Goal: Task Accomplishment & Management: Complete application form

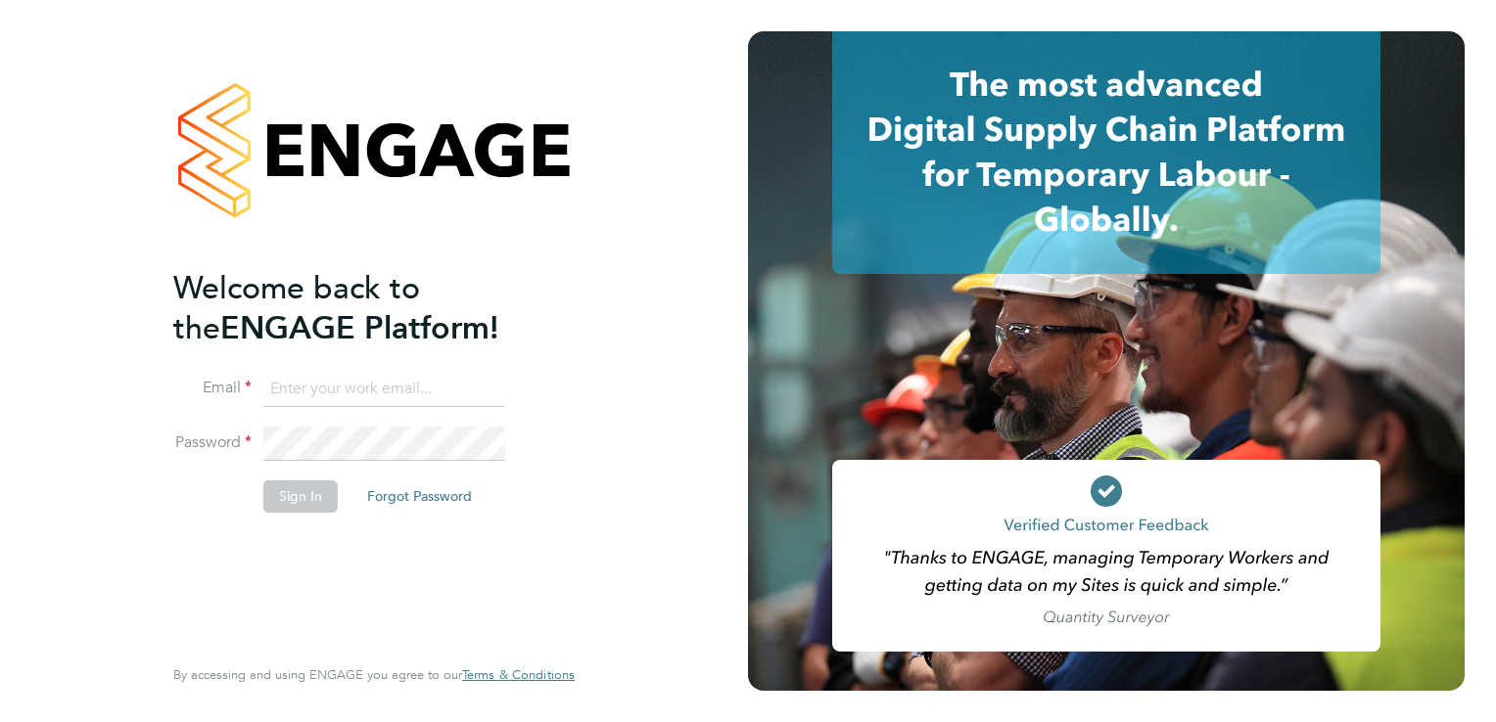
type input "josh.wakefield@buildrec.com"
click at [282, 499] on button "Sign In" at bounding box center [300, 496] width 74 height 31
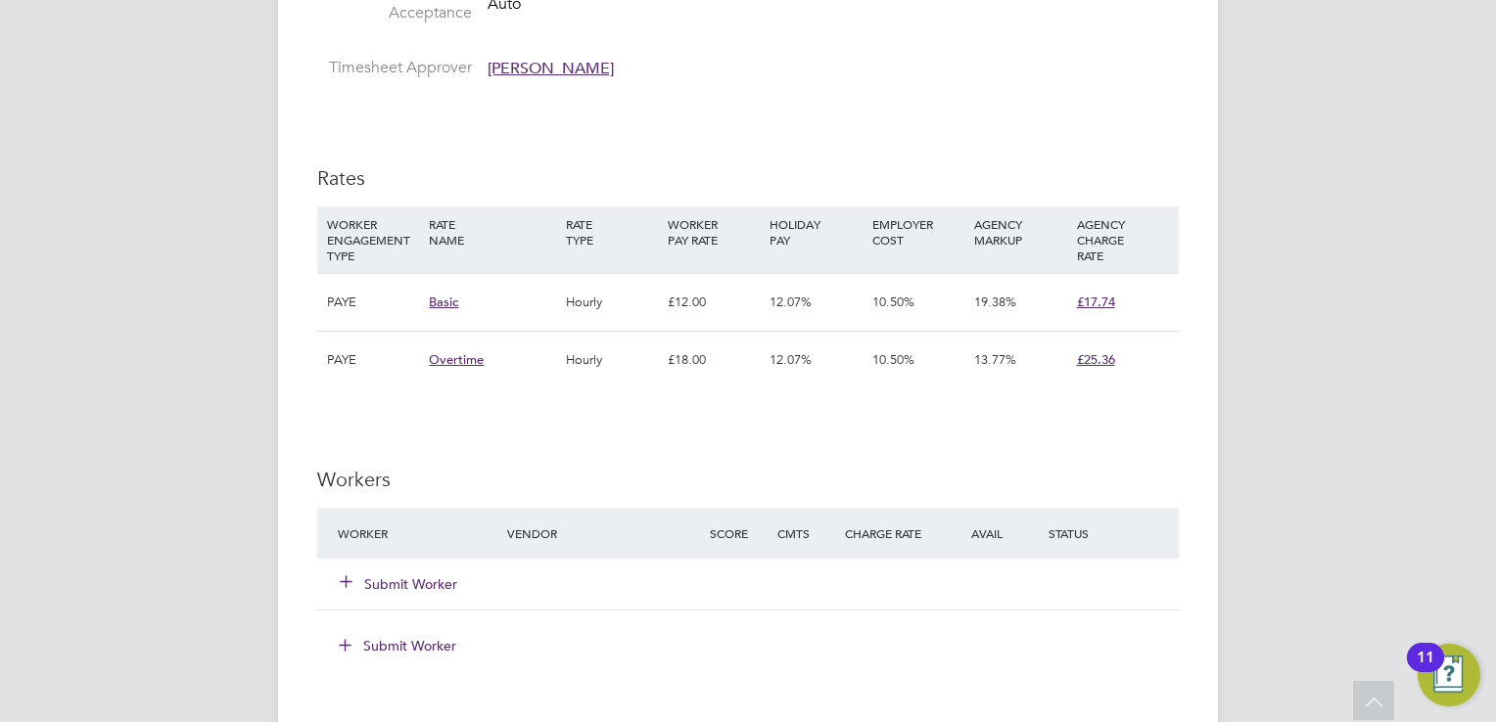
scroll to position [1135, 0]
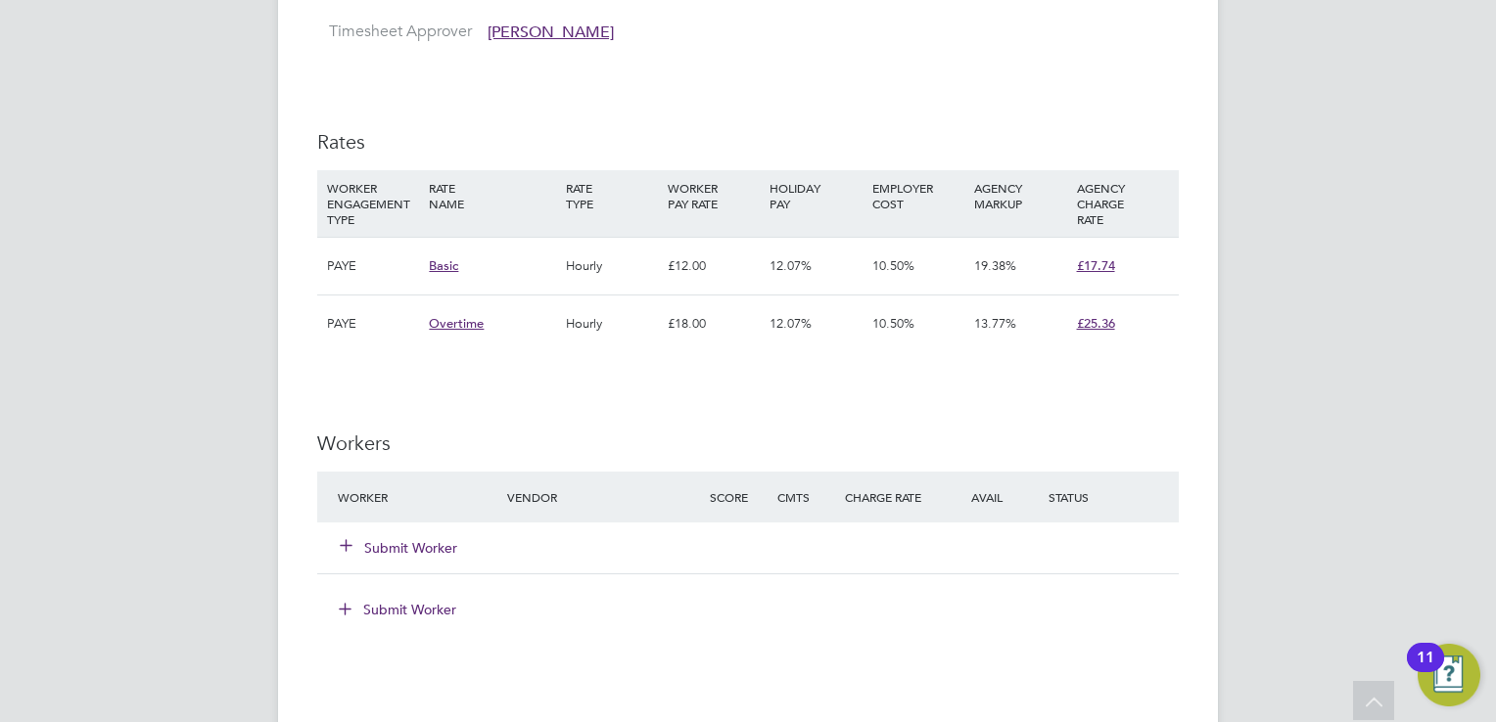
click at [394, 553] on button "Submit Worker" at bounding box center [399, 548] width 117 height 20
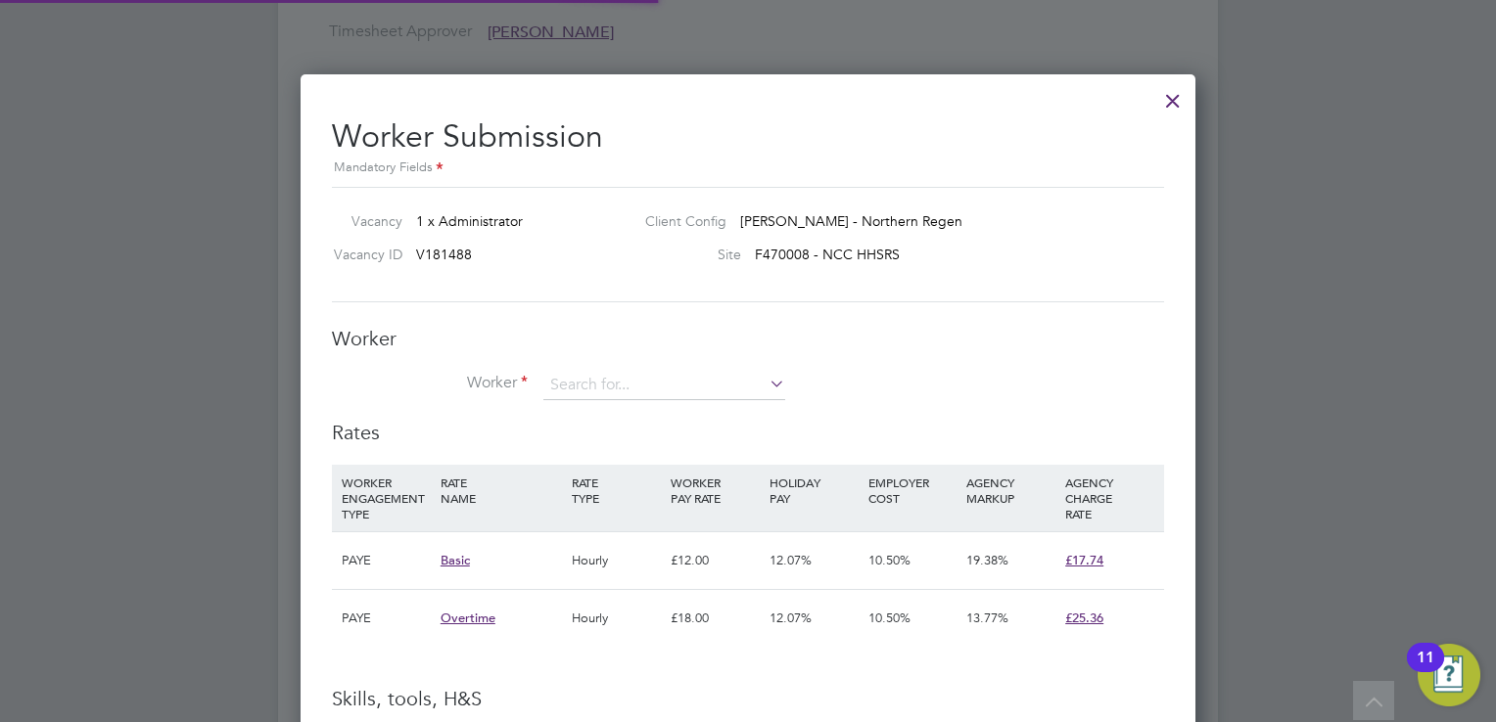
scroll to position [58, 133]
click at [611, 369] on div "Worker Worker Worker Engagement Type" at bounding box center [748, 373] width 832 height 94
click at [596, 378] on input at bounding box center [664, 385] width 242 height 29
click at [599, 434] on li "Cherry lynn Wynter (286280)" at bounding box center [664, 439] width 243 height 26
type input "Cherrylynn Wynter (286280)"
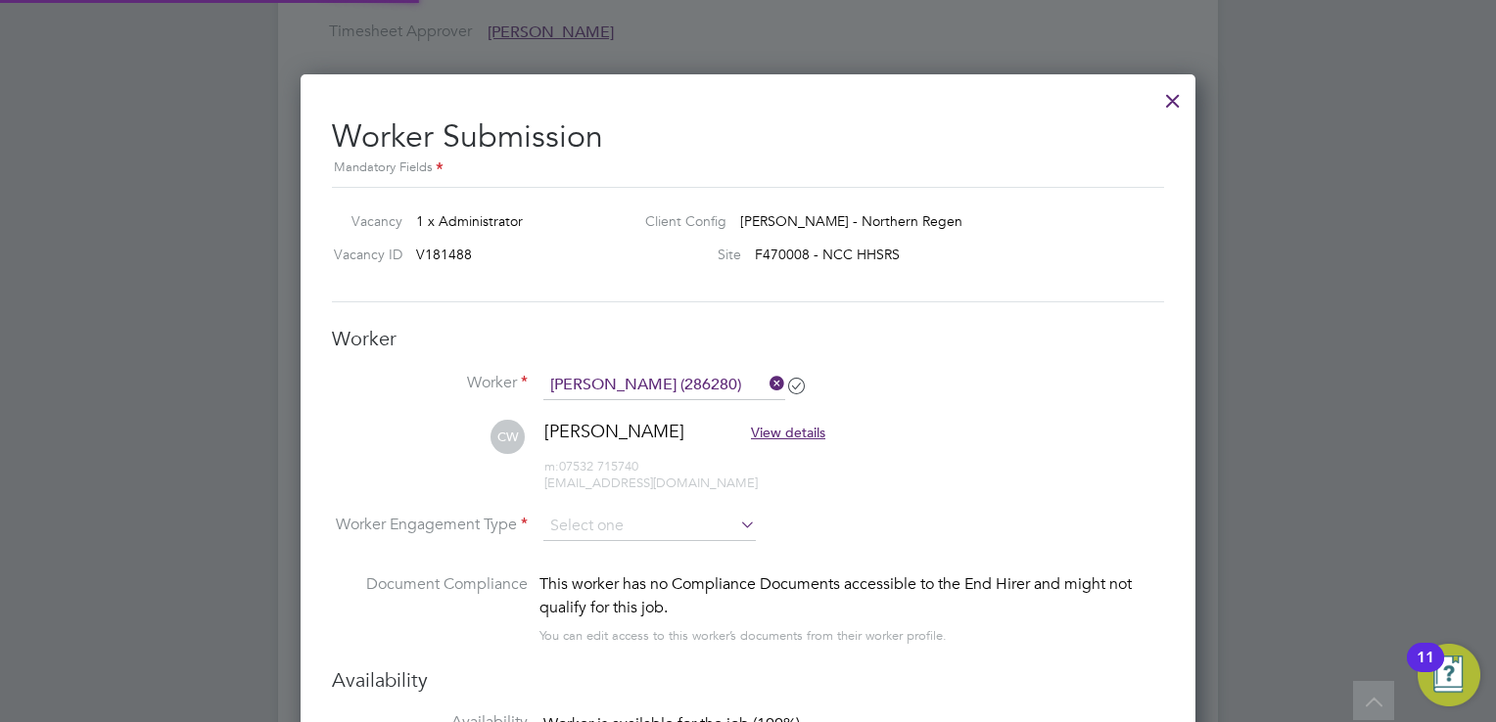
scroll to position [10, 9]
click at [633, 530] on input at bounding box center [649, 527] width 212 height 29
click at [626, 551] on li "Contract" at bounding box center [649, 551] width 213 height 25
type input "Contract"
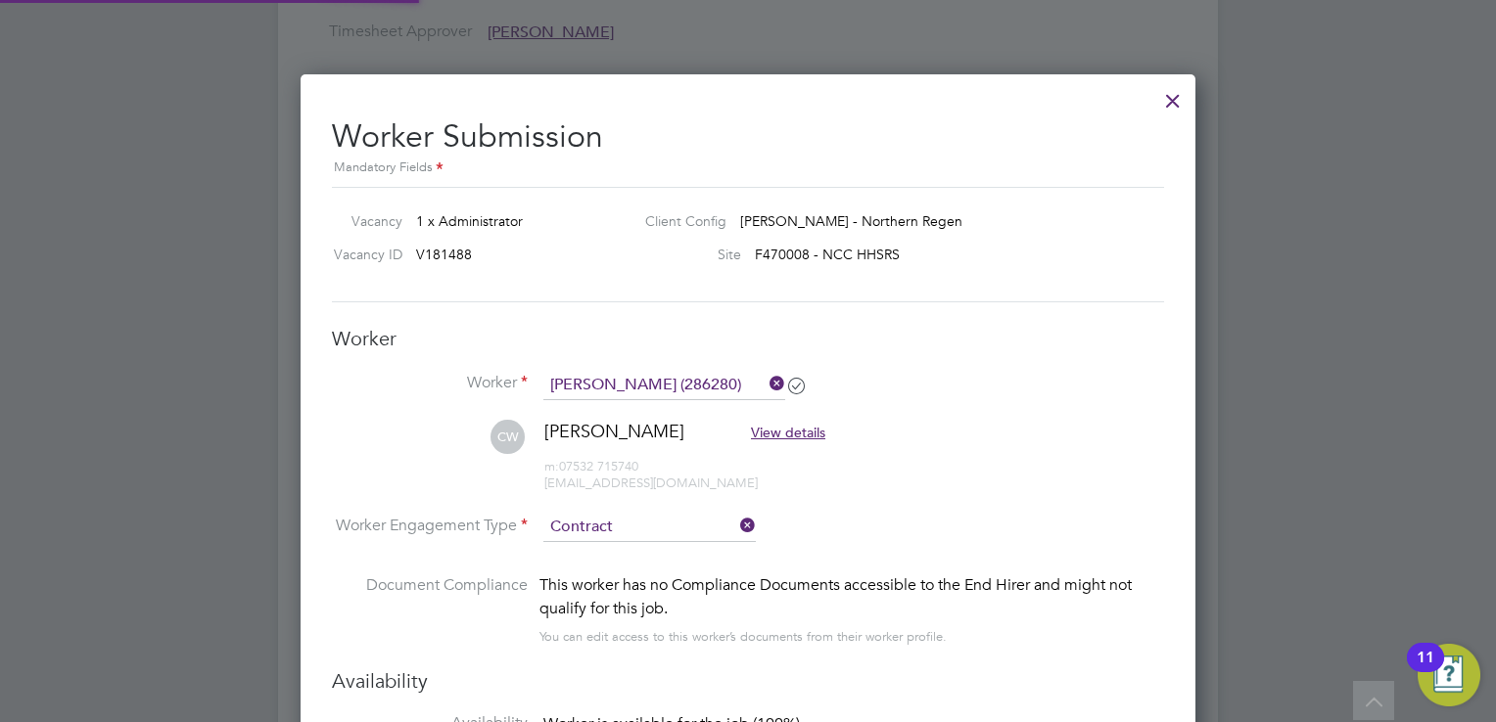
click at [873, 513] on li "Worker Engagement Type Contract" at bounding box center [748, 543] width 832 height 61
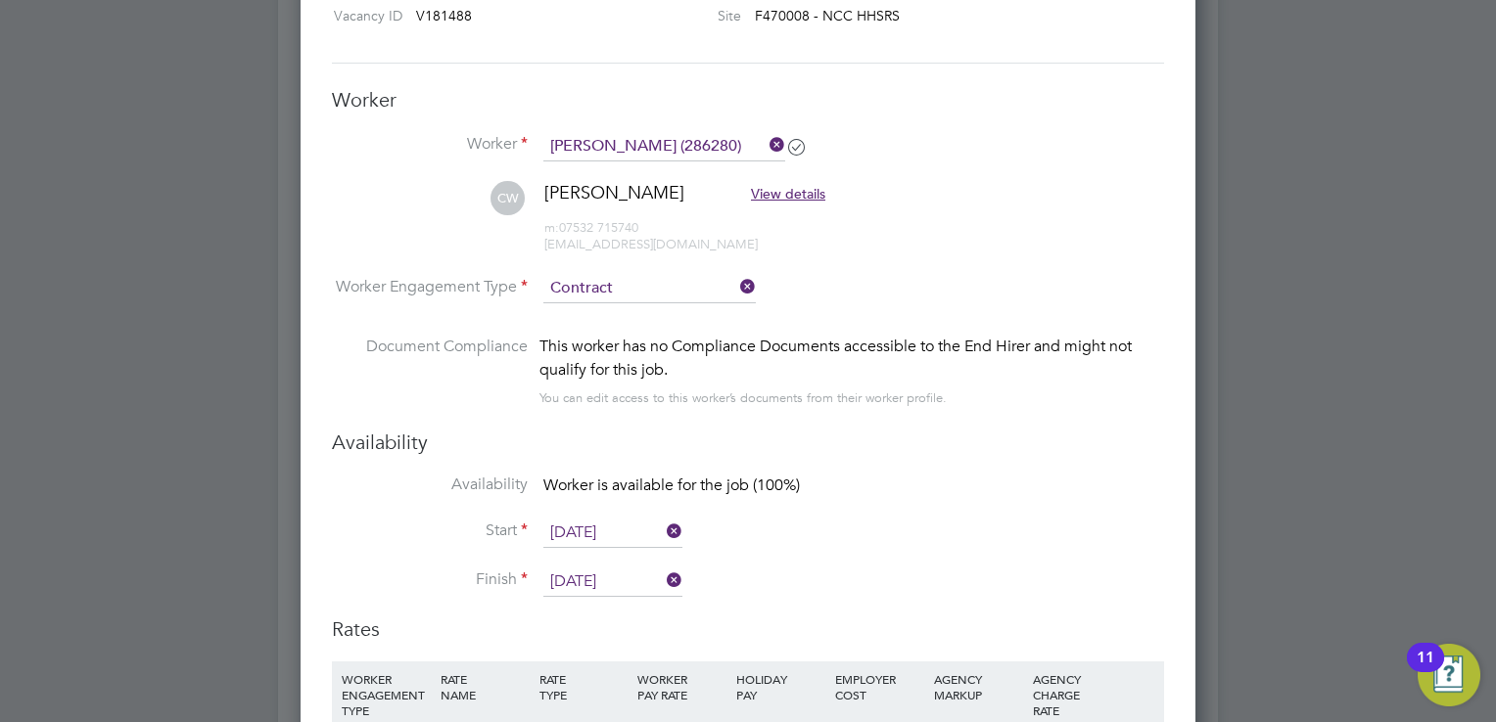
scroll to position [1335, 0]
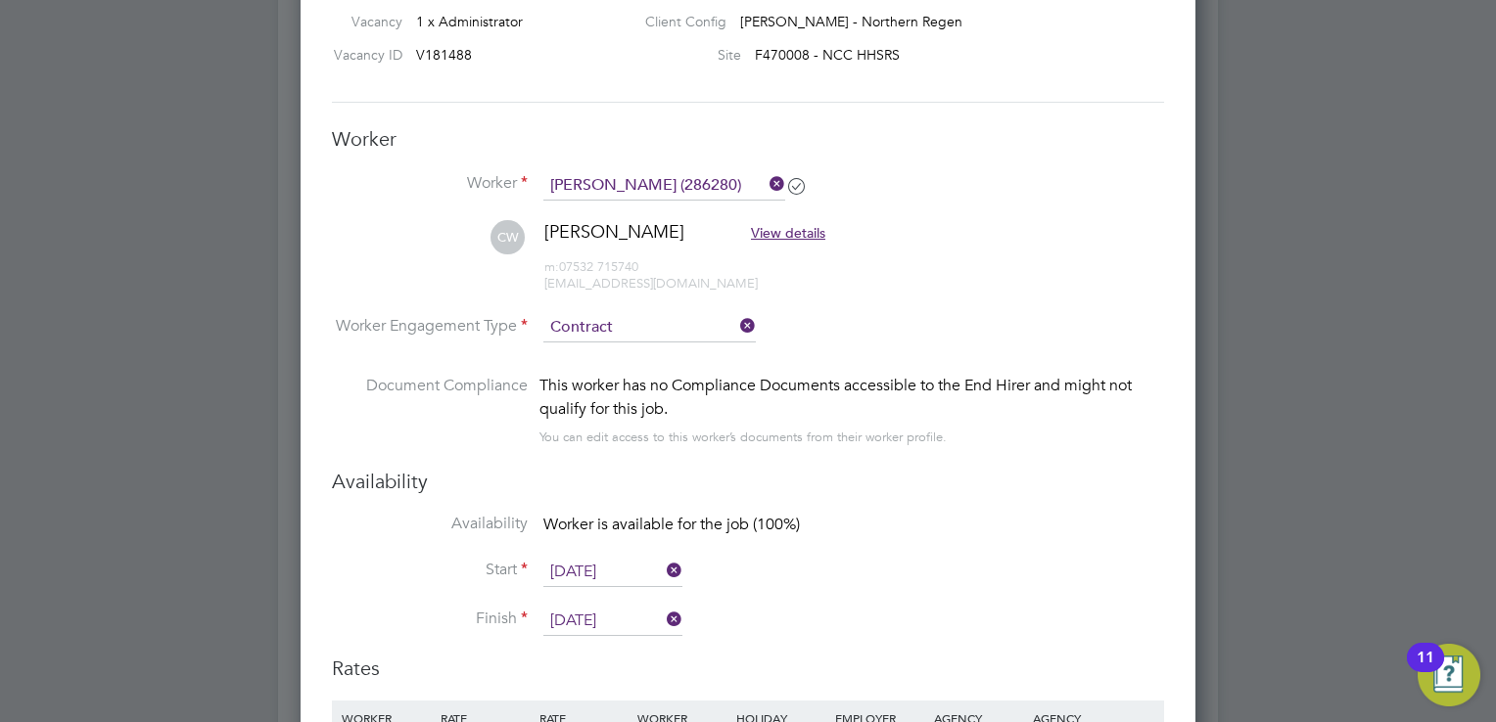
click at [736, 324] on icon at bounding box center [736, 325] width 0 height 27
click at [661, 326] on input at bounding box center [649, 327] width 212 height 29
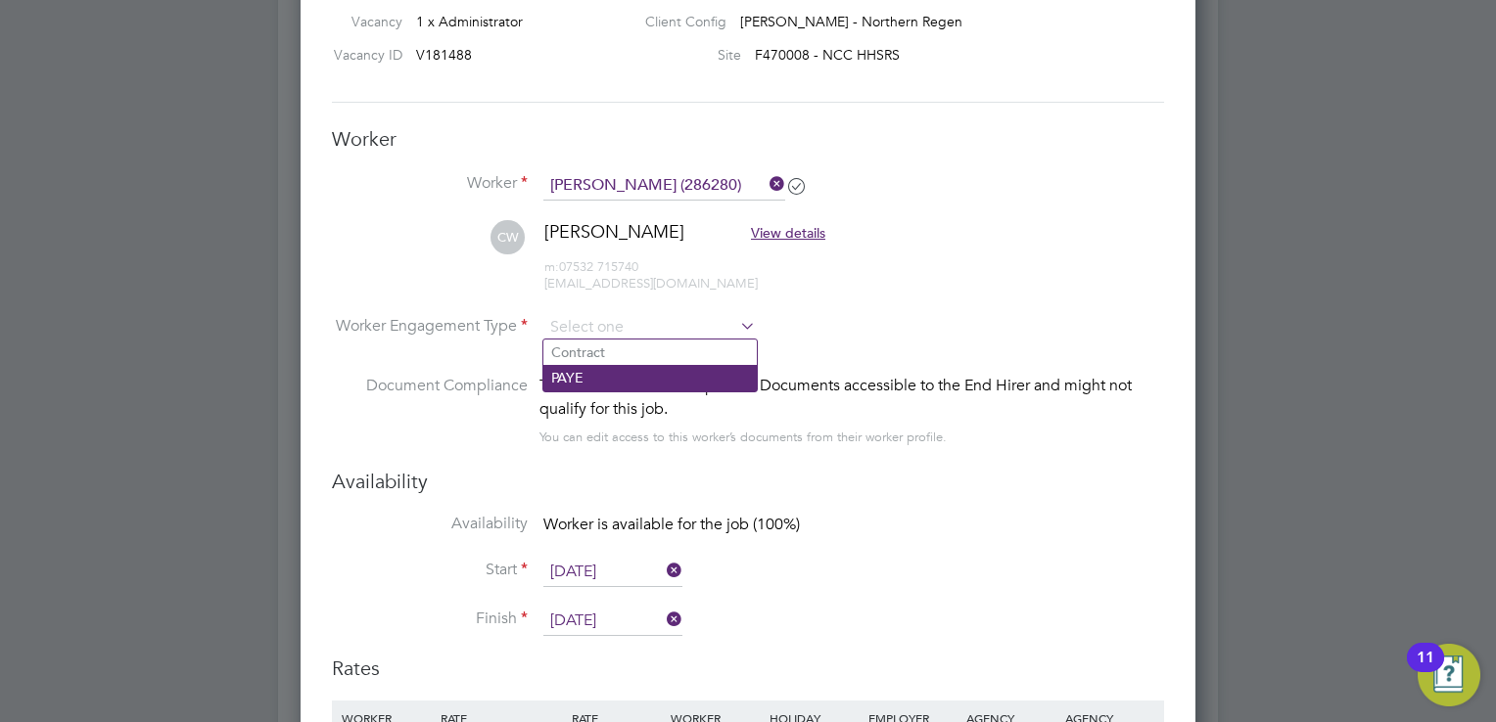
click at [632, 371] on li "PAYE" at bounding box center [649, 377] width 213 height 25
type input "PAYE"
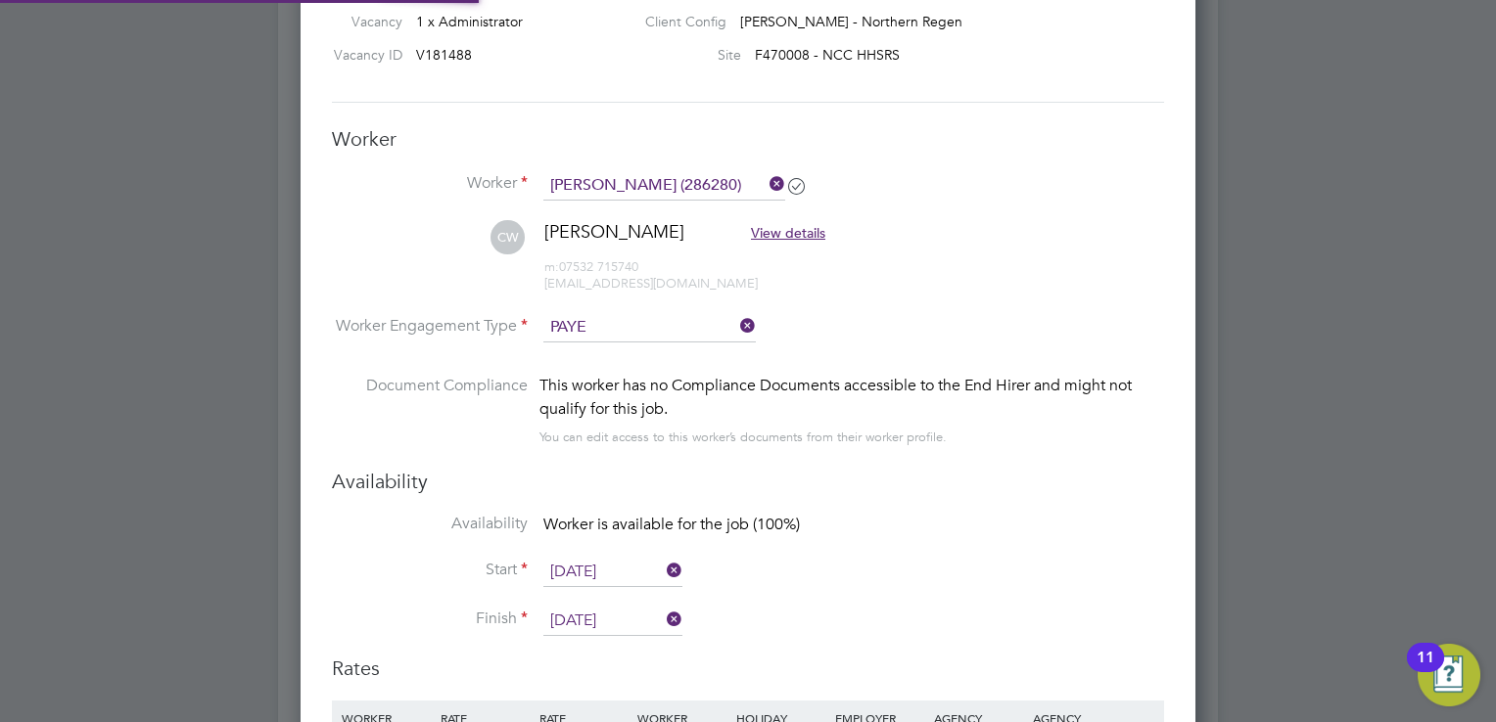
scroll to position [9, 10]
click at [850, 456] on li "Document Compliance This worker has no Compliance Documents accessible to the E…" at bounding box center [748, 421] width 832 height 95
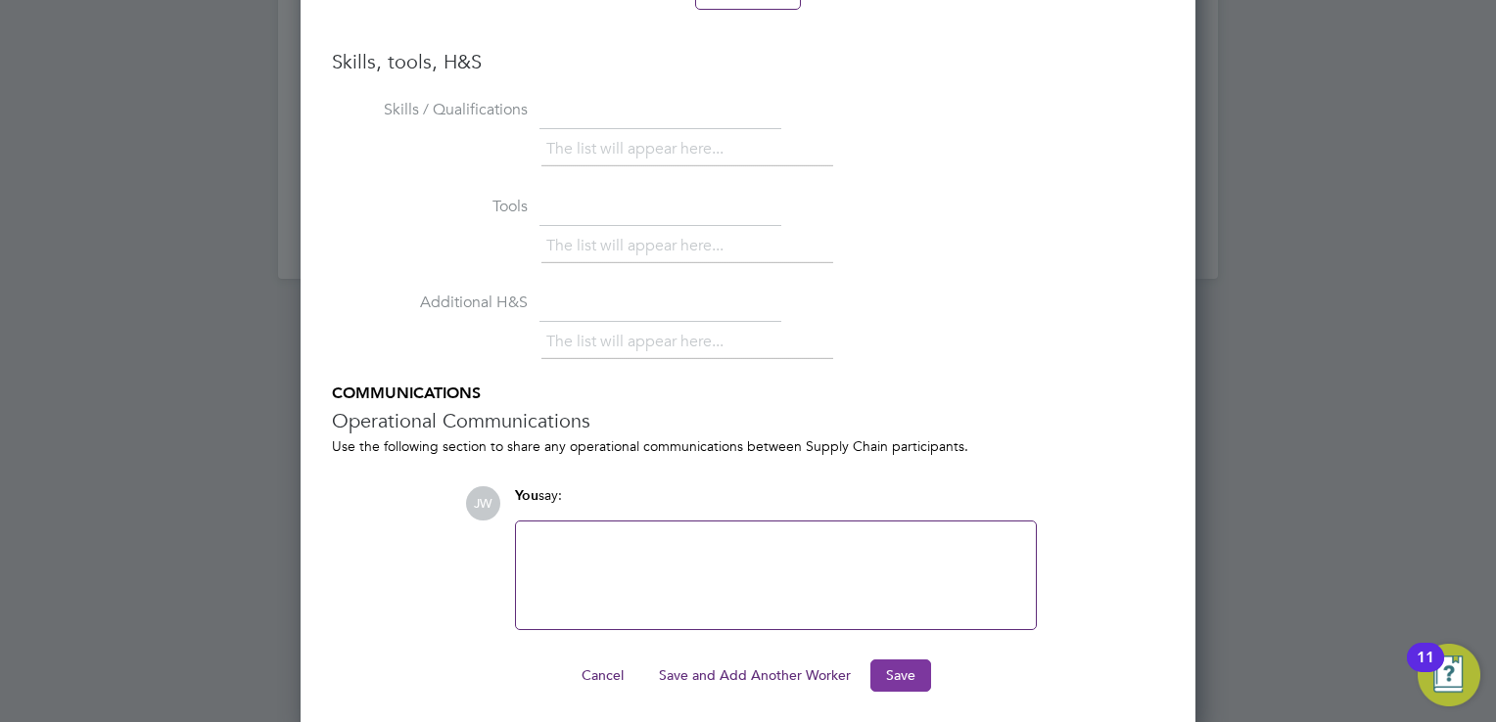
click at [907, 671] on button "Save" at bounding box center [900, 675] width 61 height 31
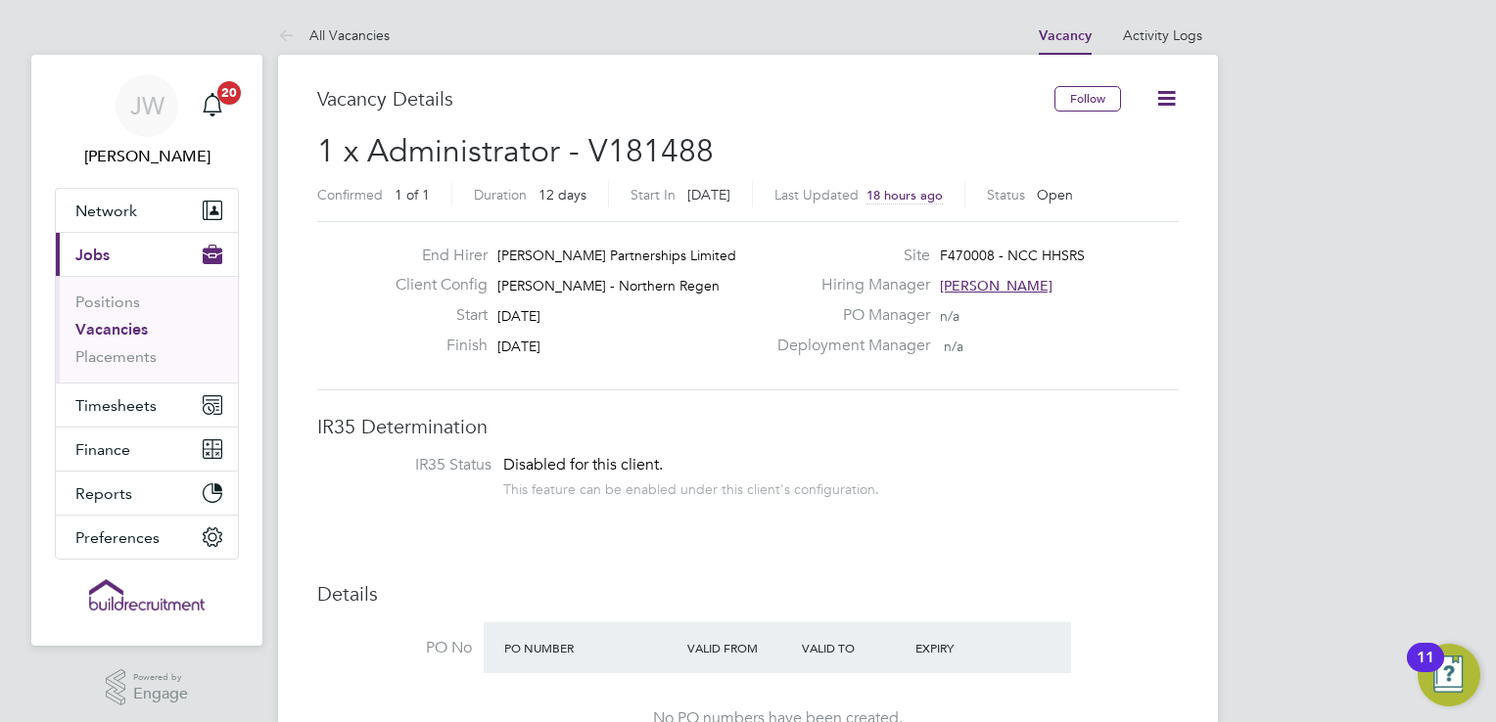
click at [1164, 91] on icon at bounding box center [1166, 98] width 24 height 24
click at [105, 334] on link "Vacancies" at bounding box center [111, 329] width 72 height 19
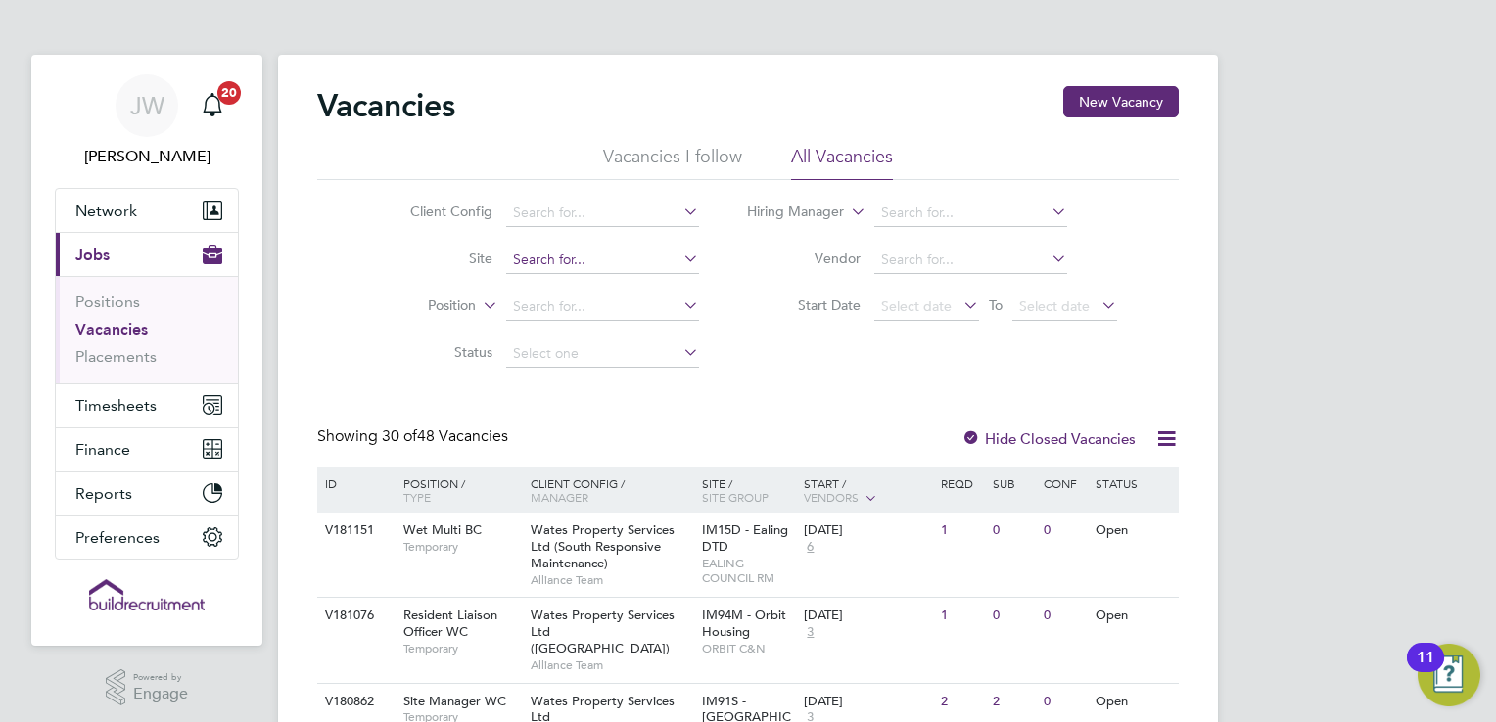
click at [532, 260] on input at bounding box center [602, 260] width 193 height 27
click at [575, 333] on li "F470002 - Nottin gham City Council (Damp/Mould/Structual)" at bounding box center [815, 339] width 620 height 26
type input "F470002 - Nottingham City Council (Damp/Mould/Structual)"
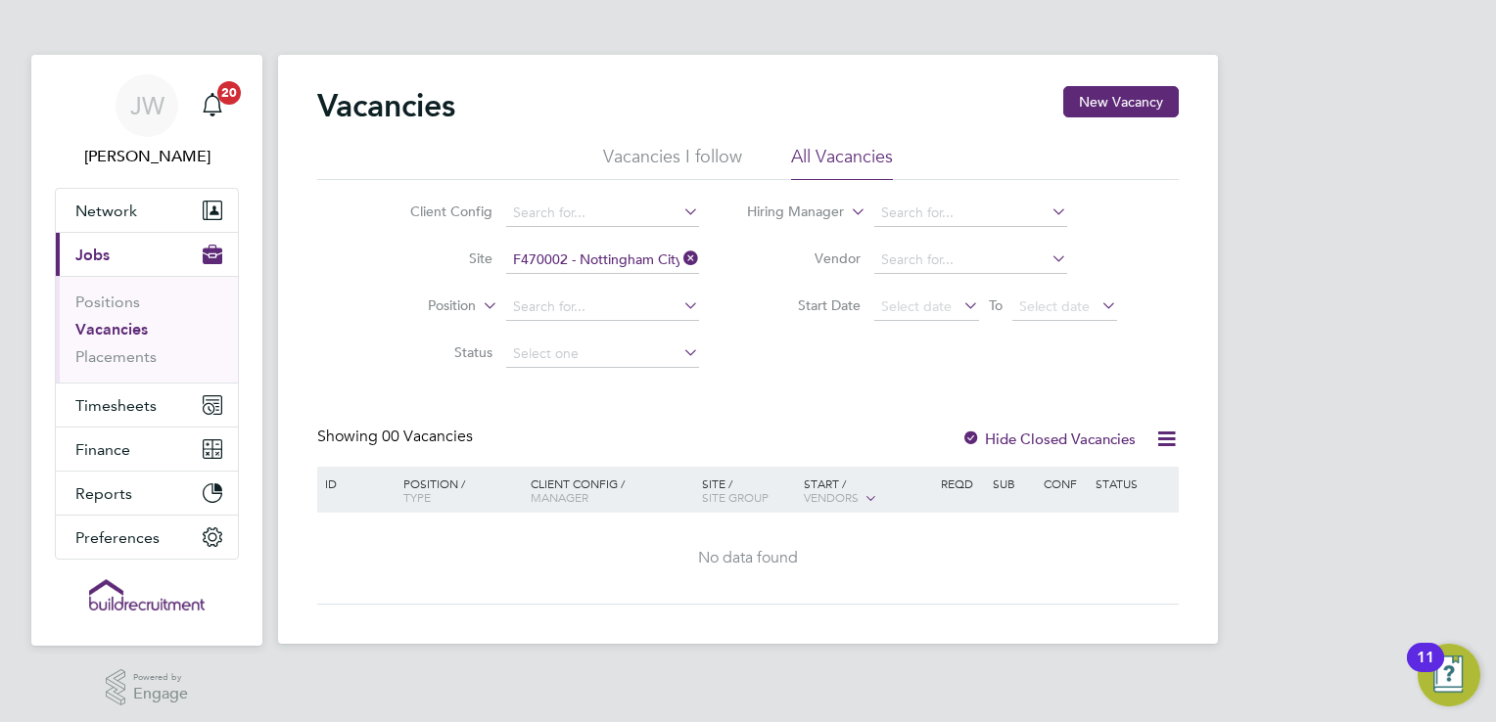
click at [679, 262] on icon at bounding box center [679, 258] width 0 height 27
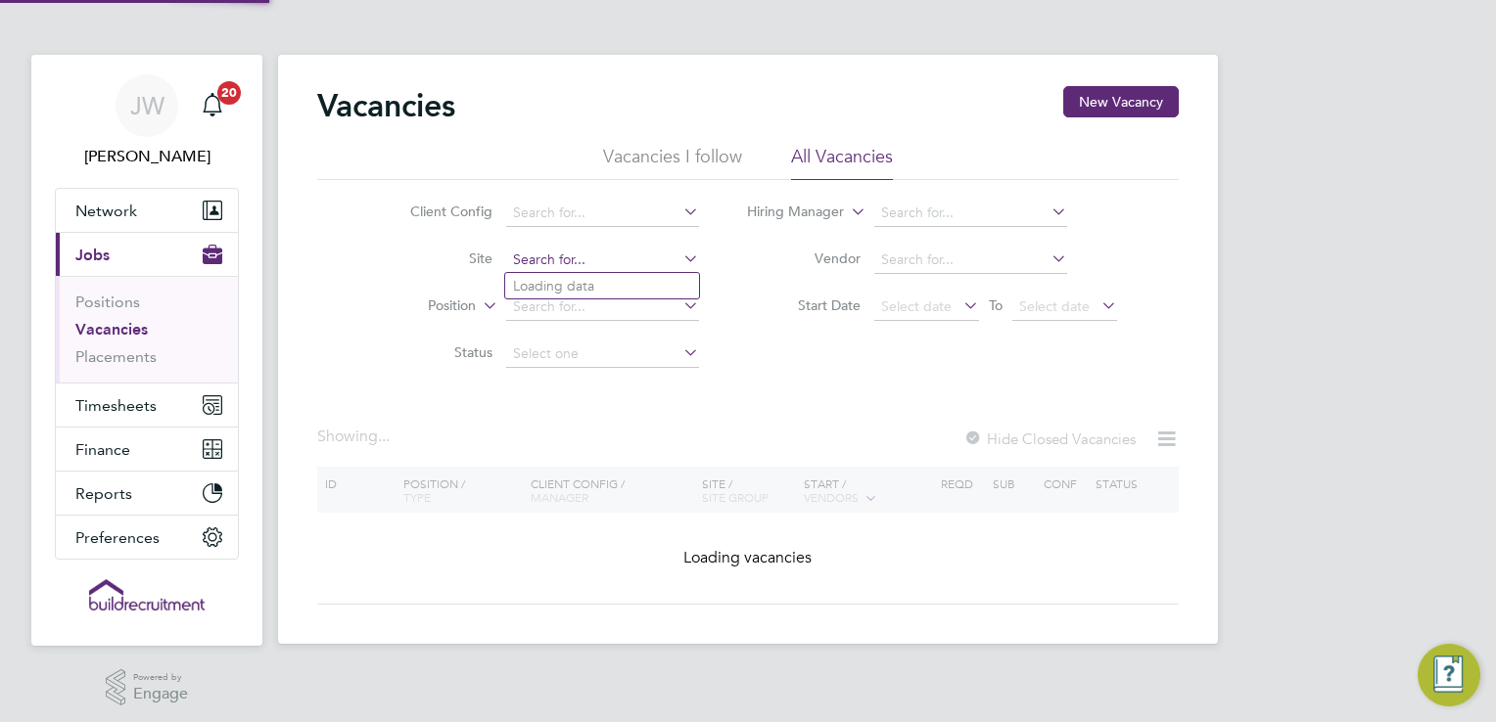
click at [639, 261] on input at bounding box center [602, 260] width 193 height 27
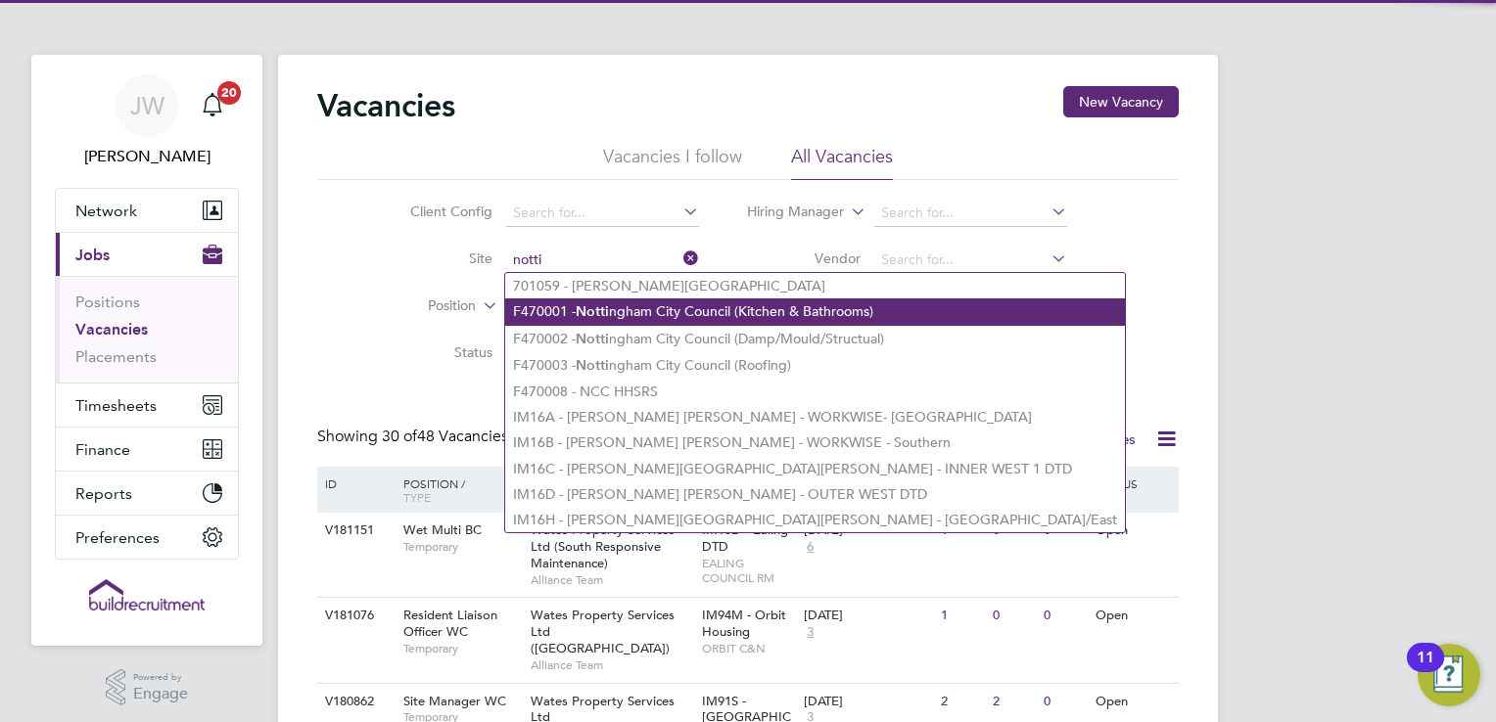
click at [631, 308] on li "F470001 - Notti ngham City Council (Kitchen & Bathrooms)" at bounding box center [815, 312] width 620 height 26
type input "F470001 - Nottingham City Council (Kitchen & Bathrooms)"
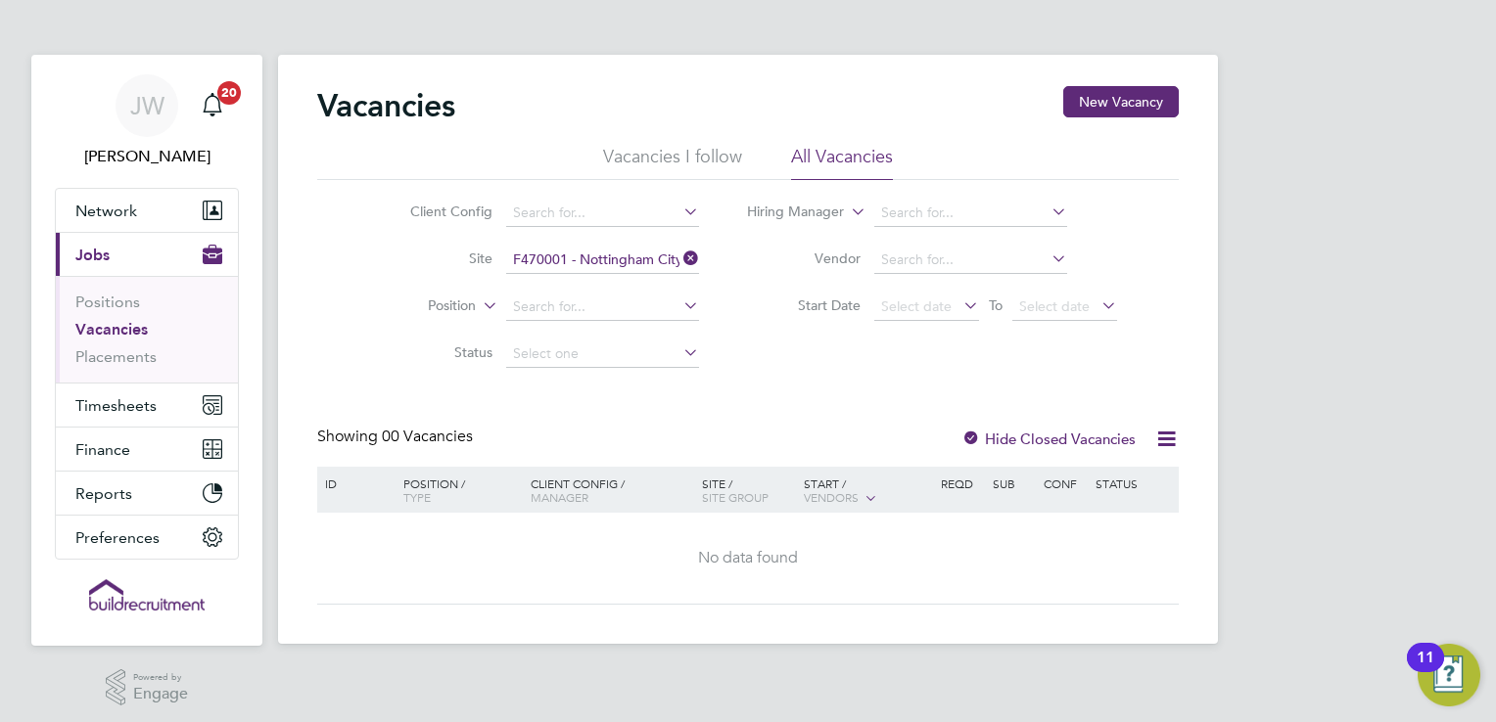
click at [679, 256] on icon at bounding box center [679, 258] width 0 height 27
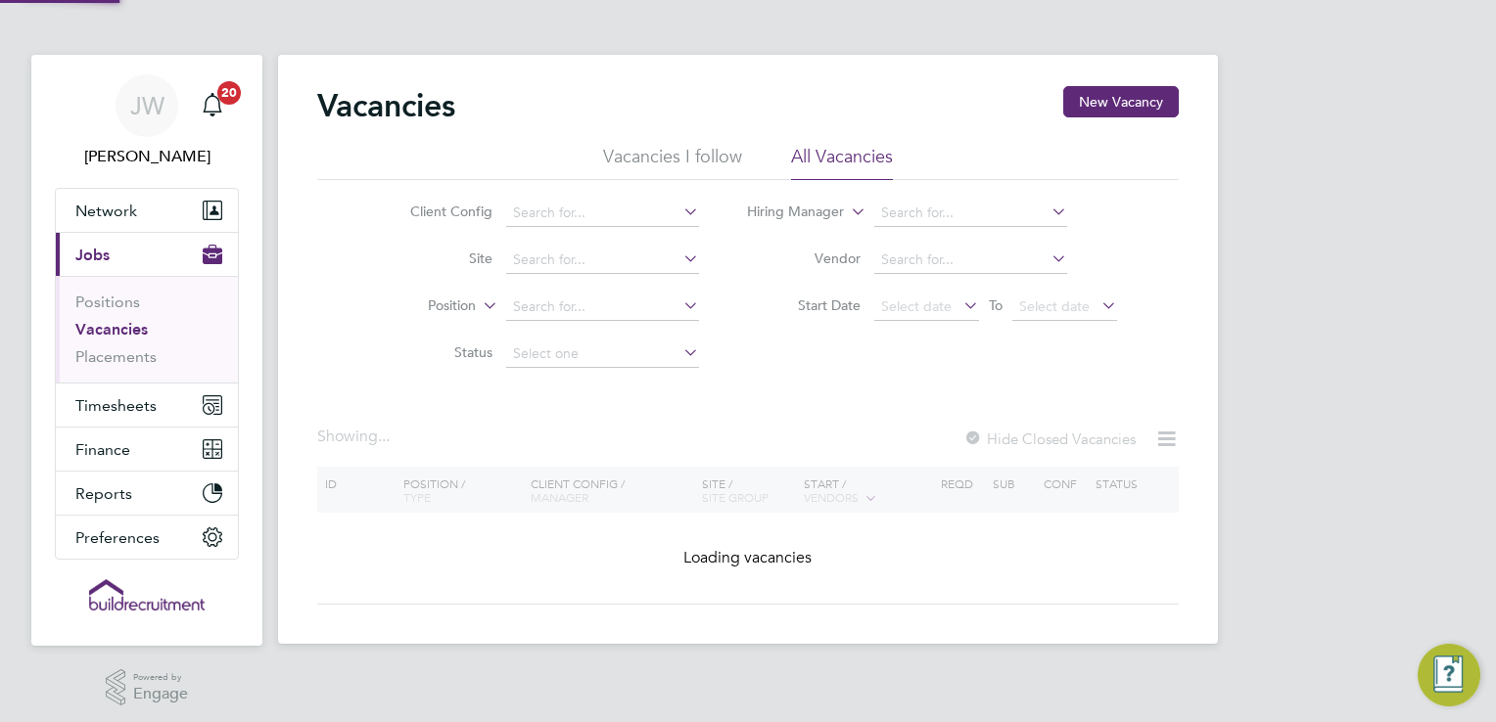
click at [599, 275] on li "Site" at bounding box center [539, 260] width 368 height 47
click at [599, 272] on div "Vacancies New Vacancy Vacancies I follow All Vacancies Client Config Site Posit…" at bounding box center [748, 349] width 940 height 589
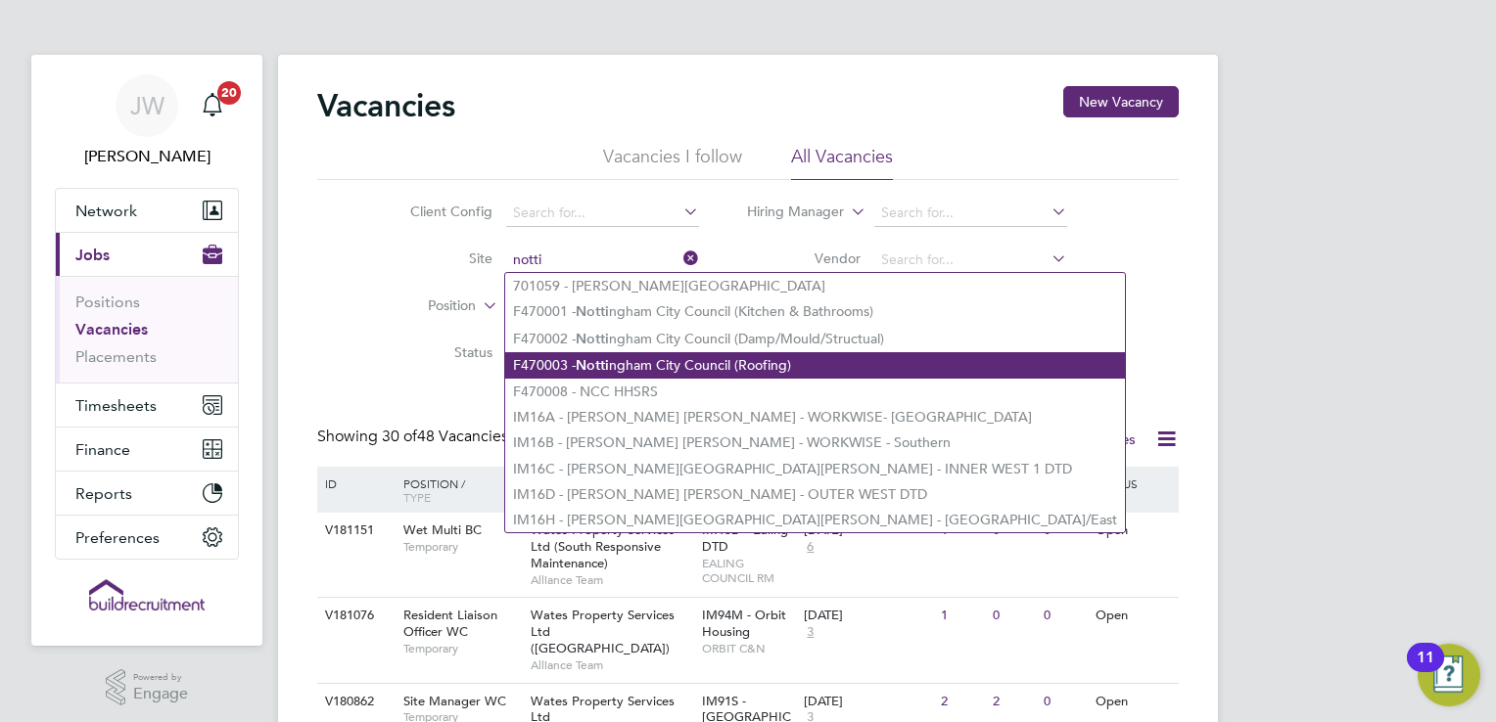
click at [609, 370] on b "Notti" at bounding box center [592, 365] width 33 height 17
type input "F470003 - Nottingham City Council (Roofing)"
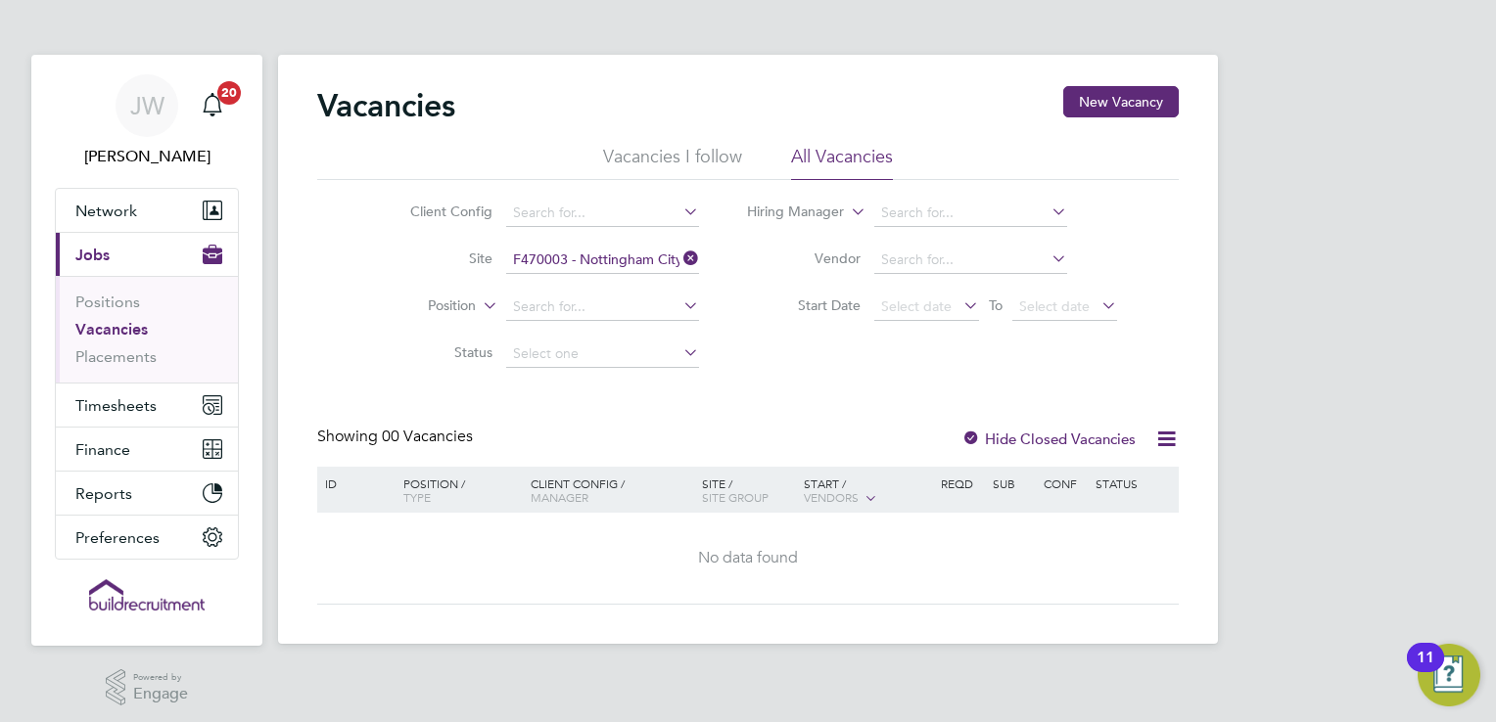
click at [679, 253] on icon at bounding box center [679, 258] width 0 height 27
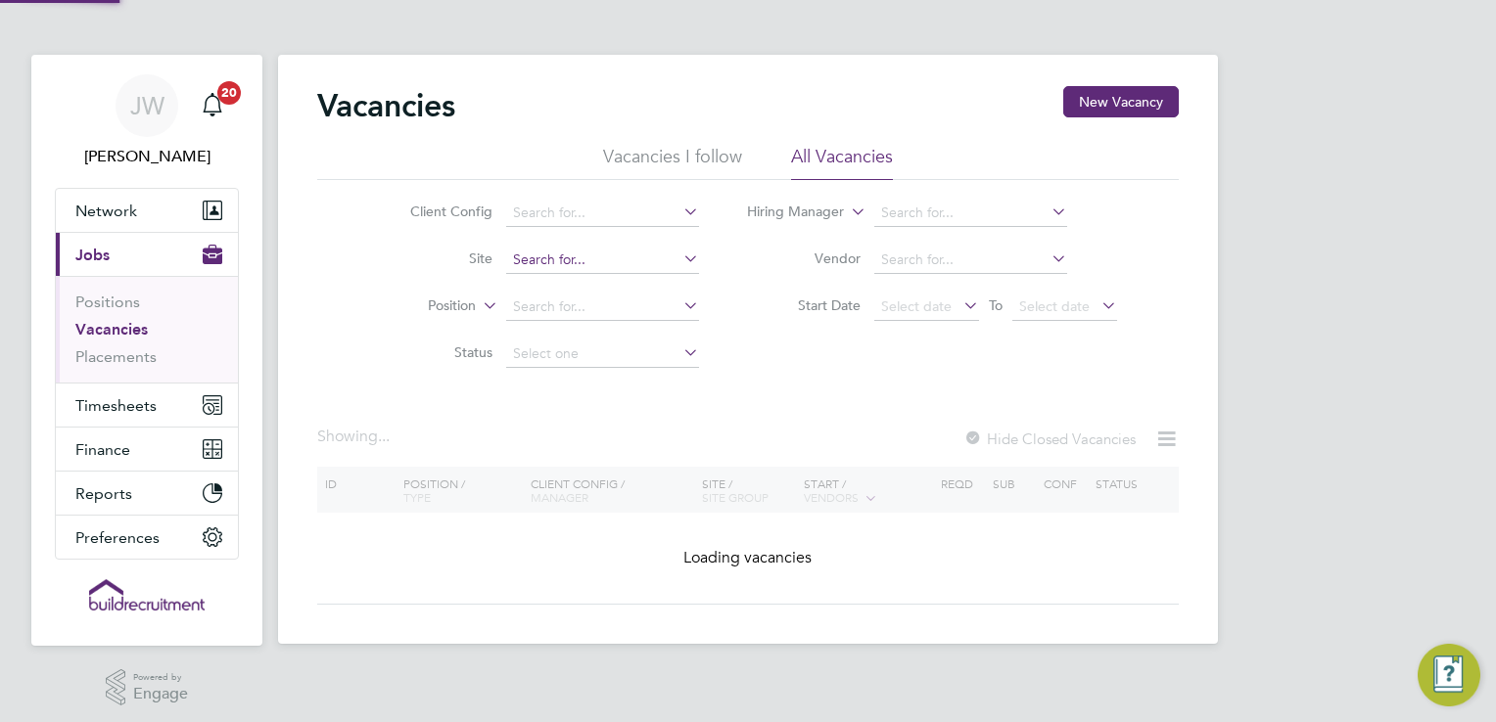
click at [619, 261] on input at bounding box center [602, 260] width 193 height 27
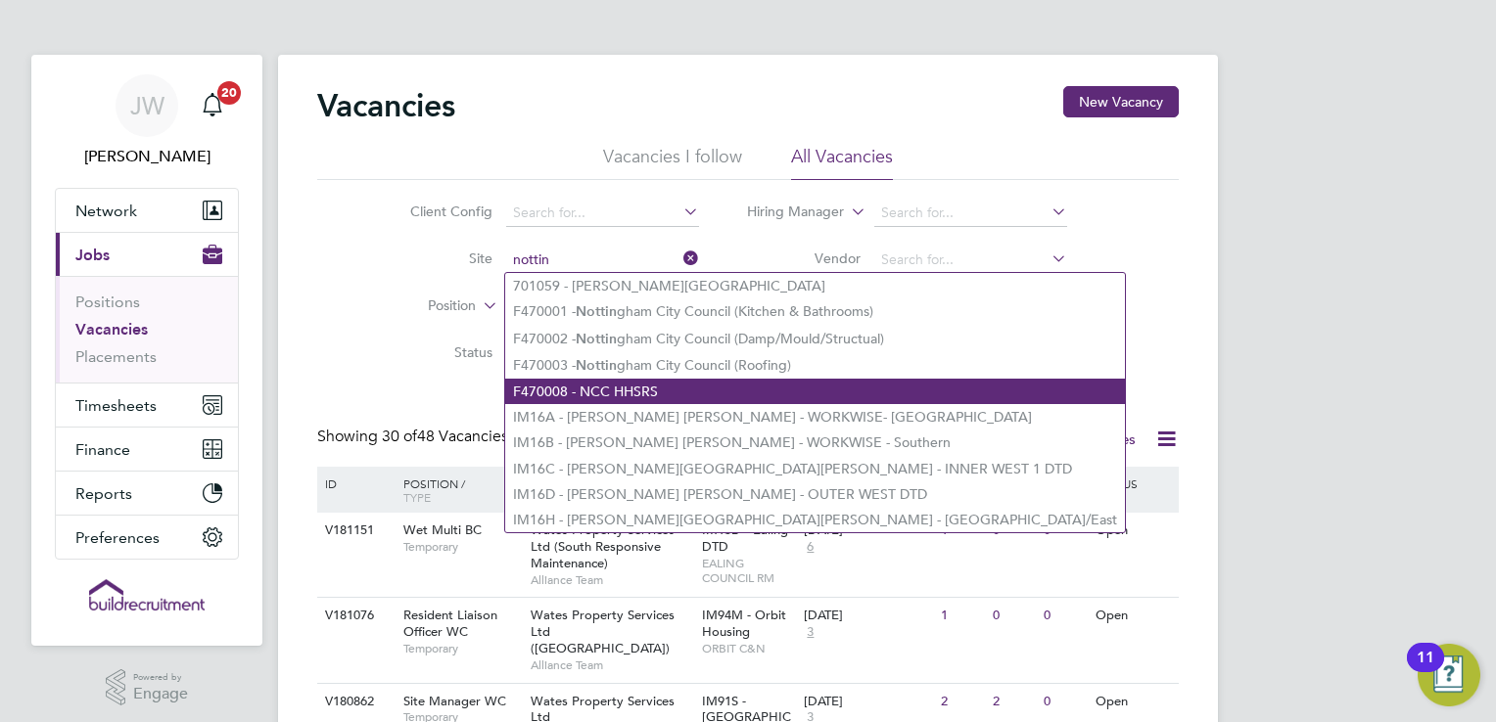
click at [607, 386] on li "F470008 - NCC HHSRS" at bounding box center [815, 391] width 620 height 25
type input "F470008 - NCC HHSRS"
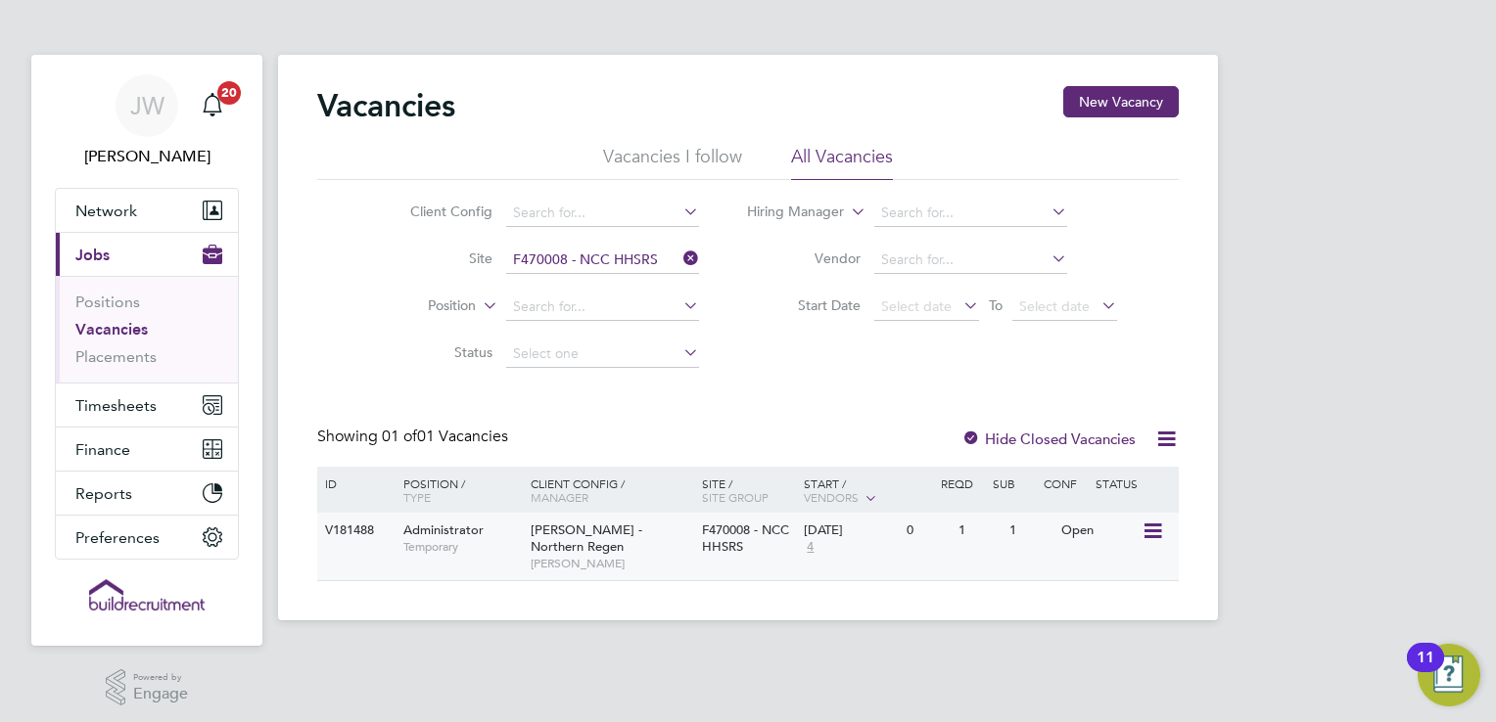
click at [1148, 534] on icon at bounding box center [1151, 531] width 20 height 23
click at [1115, 570] on li "View Details" at bounding box center [1106, 576] width 114 height 27
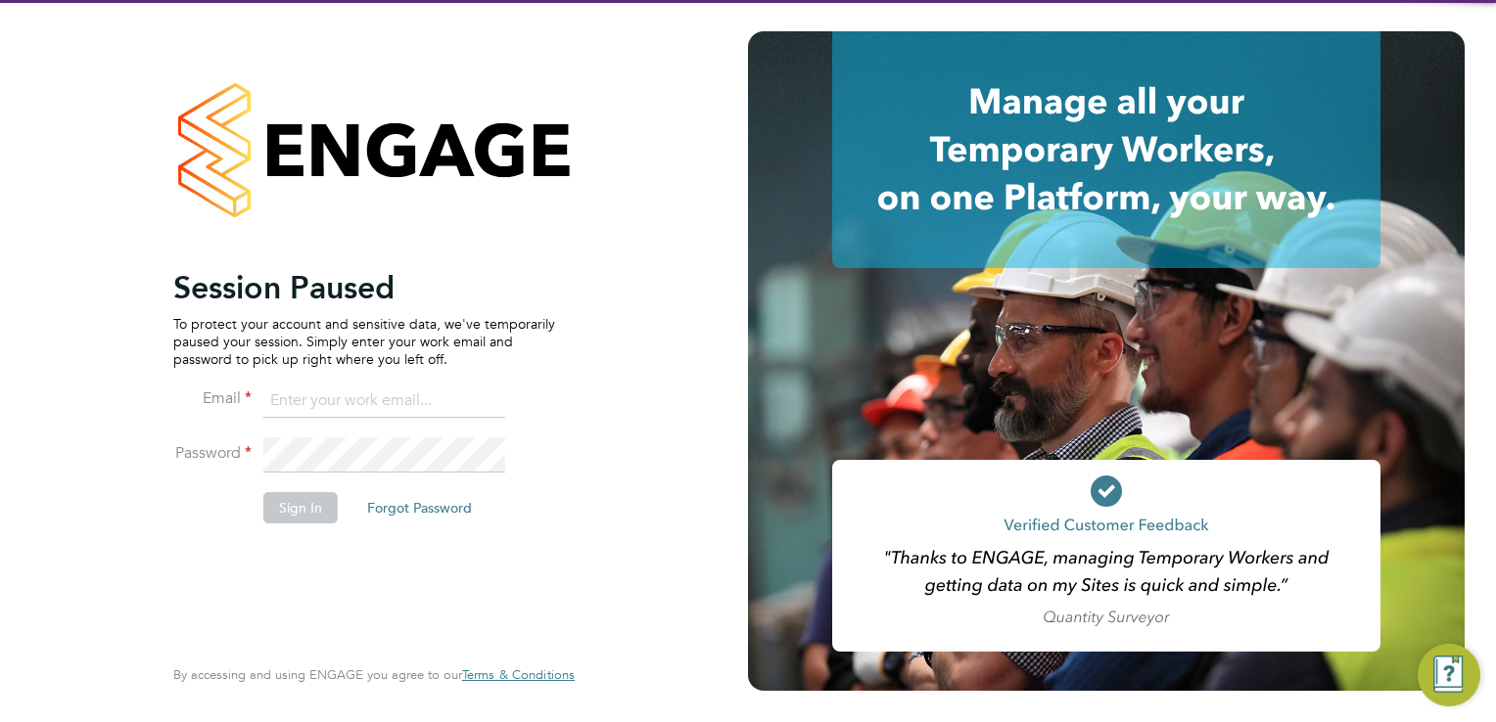
type input "josh.wakefield@buildrec.com"
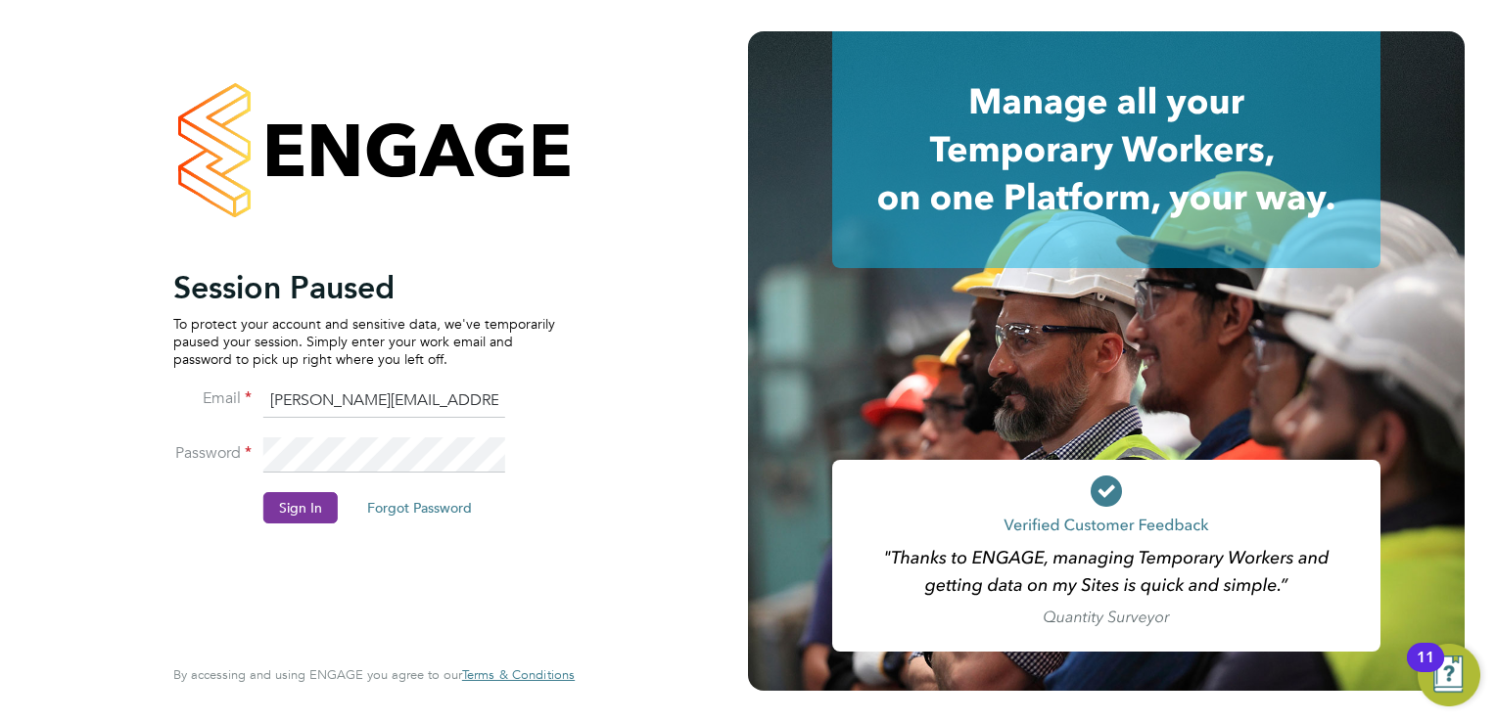
click at [289, 501] on button "Sign In" at bounding box center [300, 507] width 74 height 31
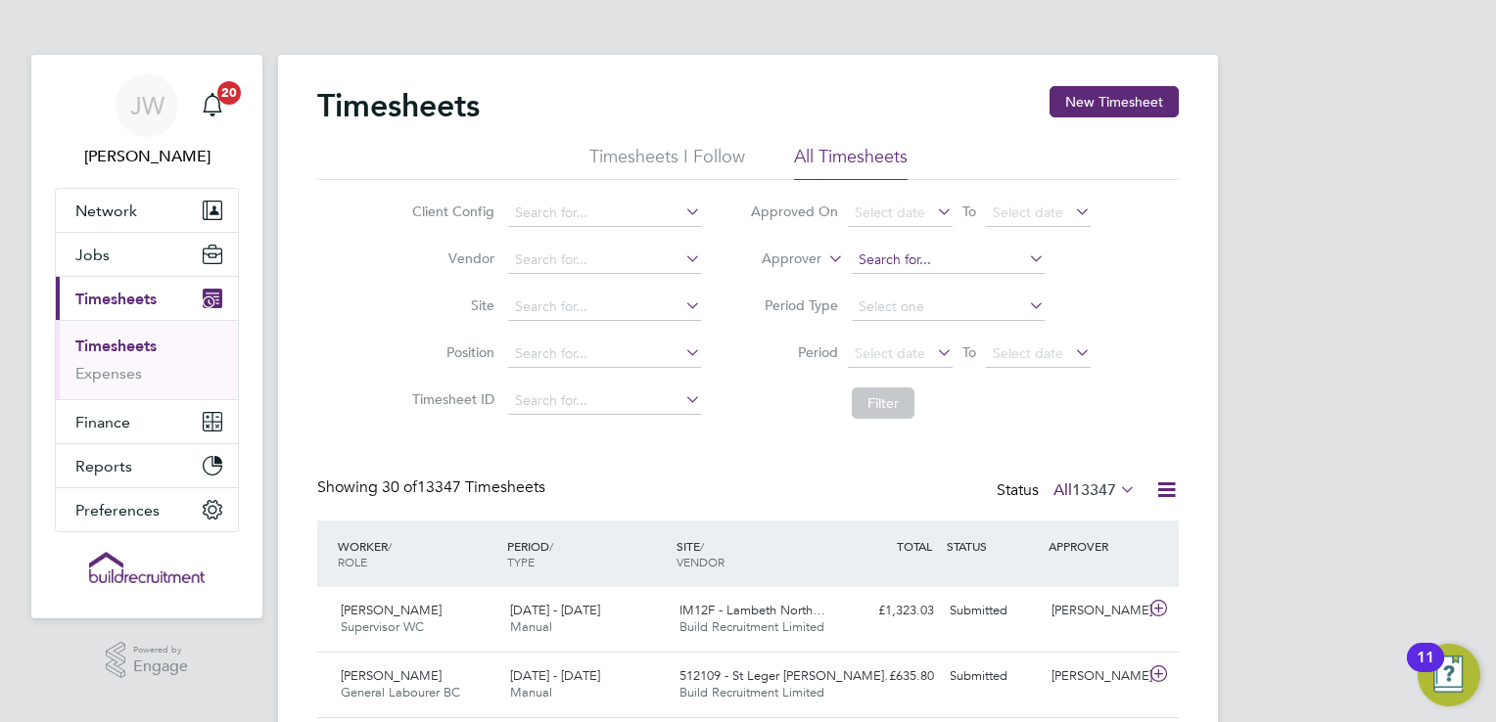
click at [948, 258] on input at bounding box center [948, 260] width 193 height 27
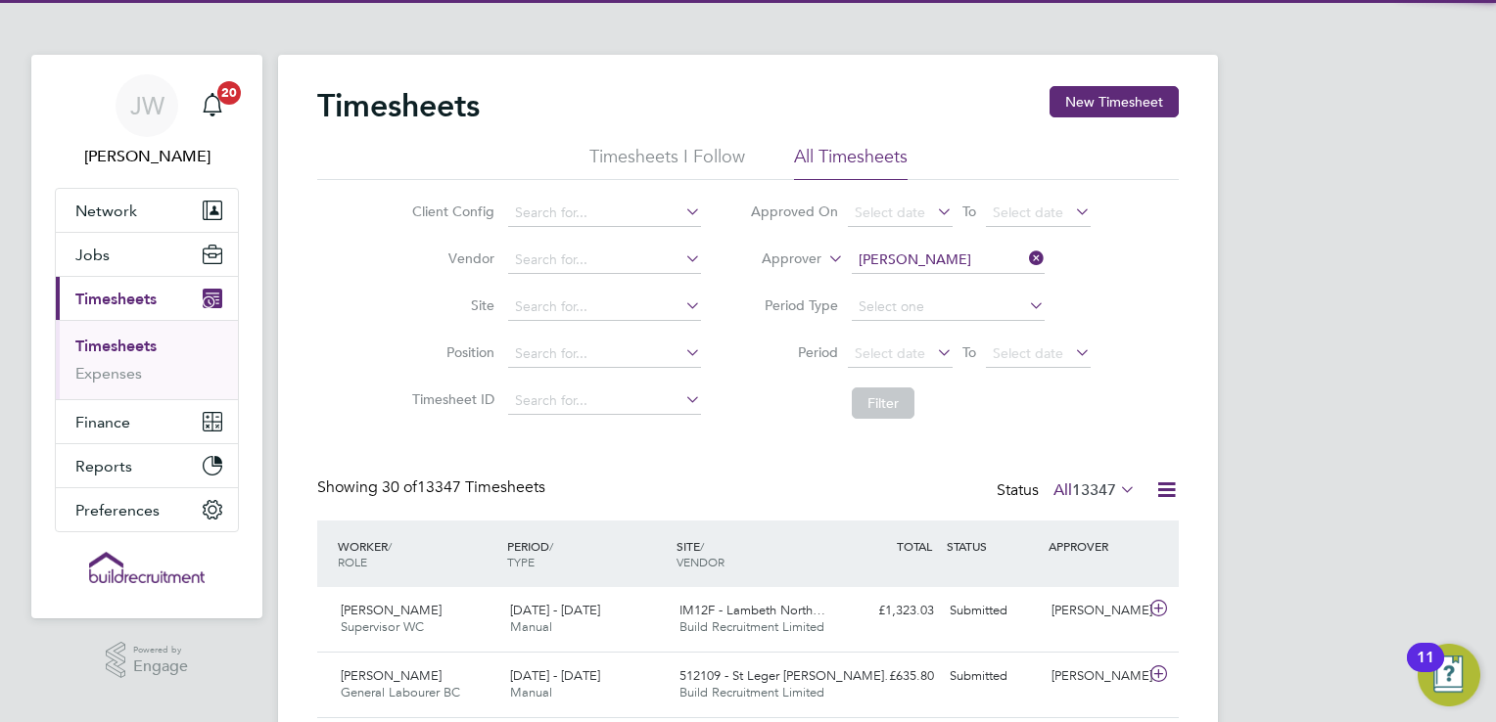
click at [918, 340] on li "Jim Cress-Jones" at bounding box center [972, 340] width 242 height 26
type input "Jim Cress-Jones"
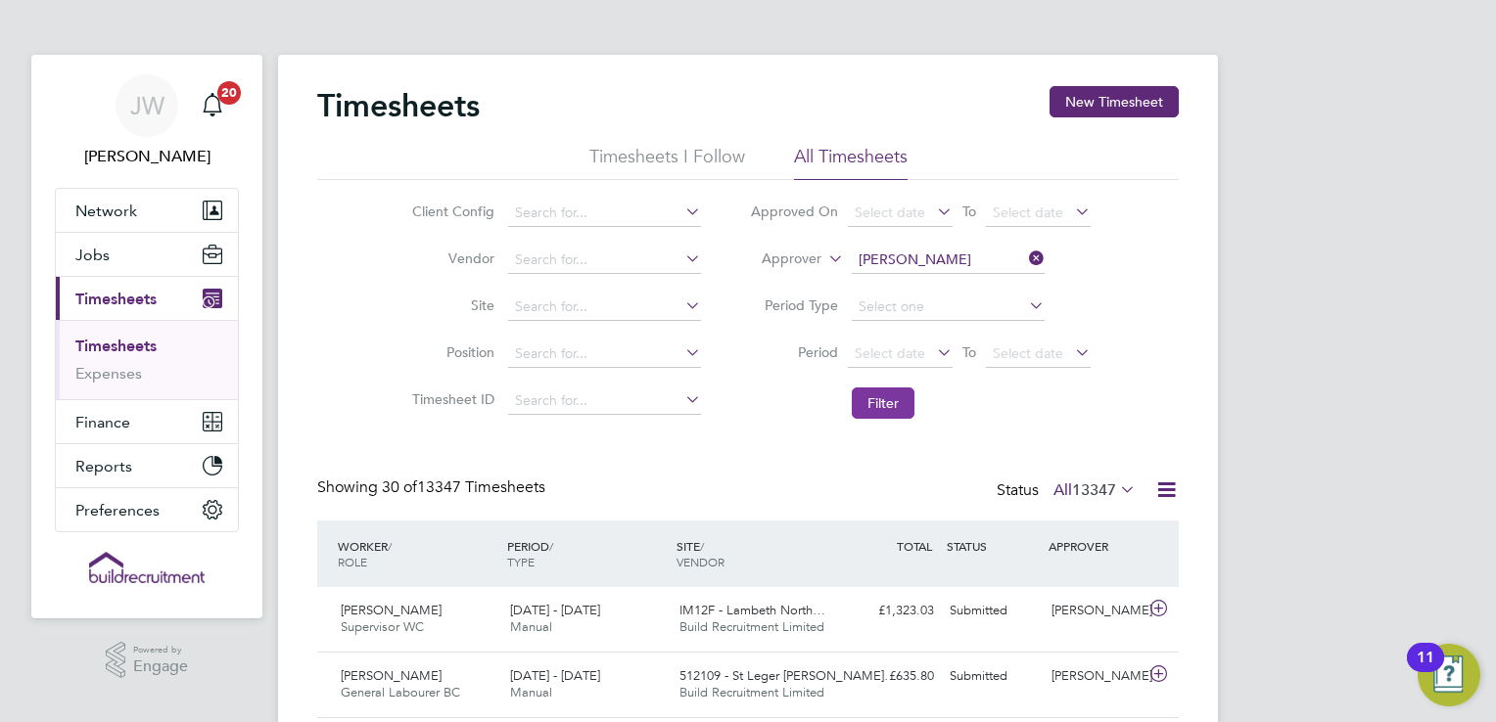
click at [889, 398] on button "Filter" at bounding box center [883, 403] width 63 height 31
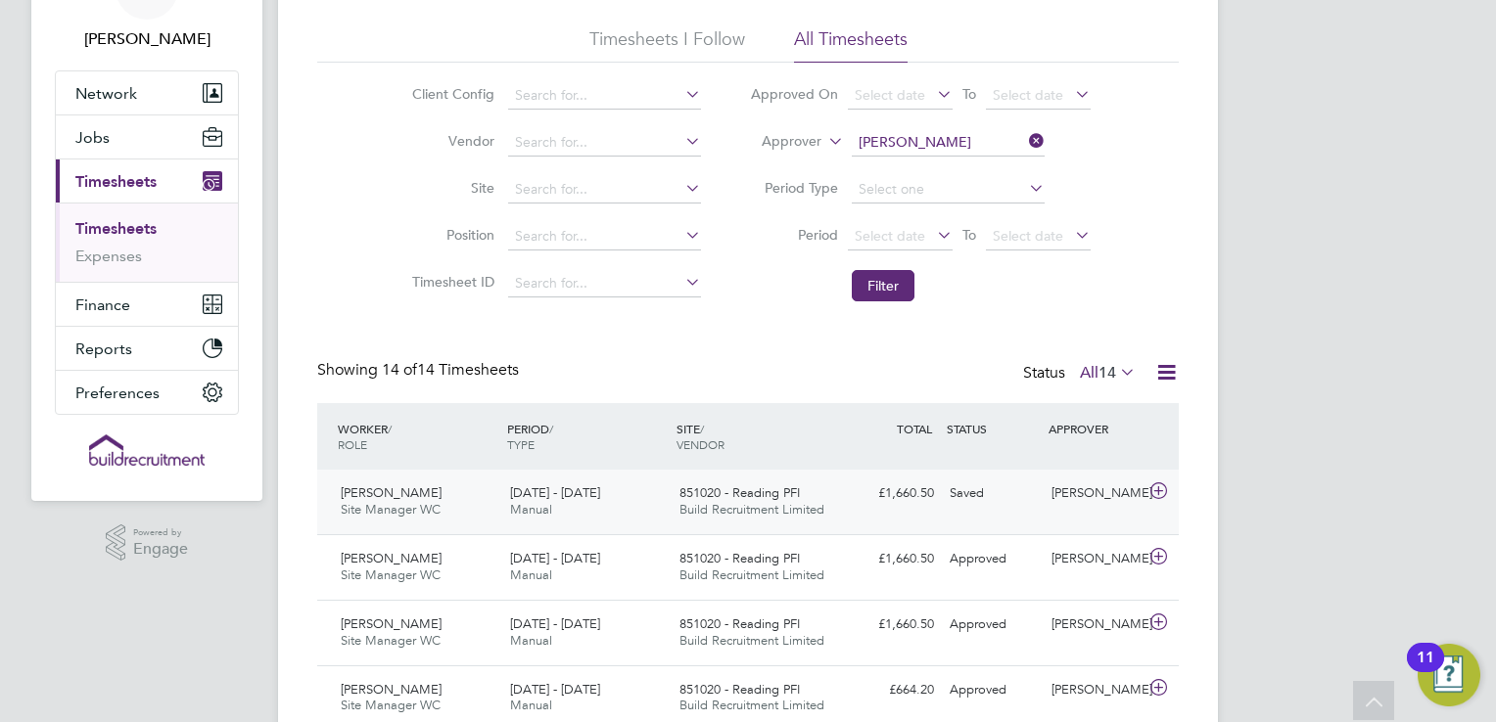
click at [717, 514] on span "Build Recruitment Limited" at bounding box center [751, 509] width 145 height 17
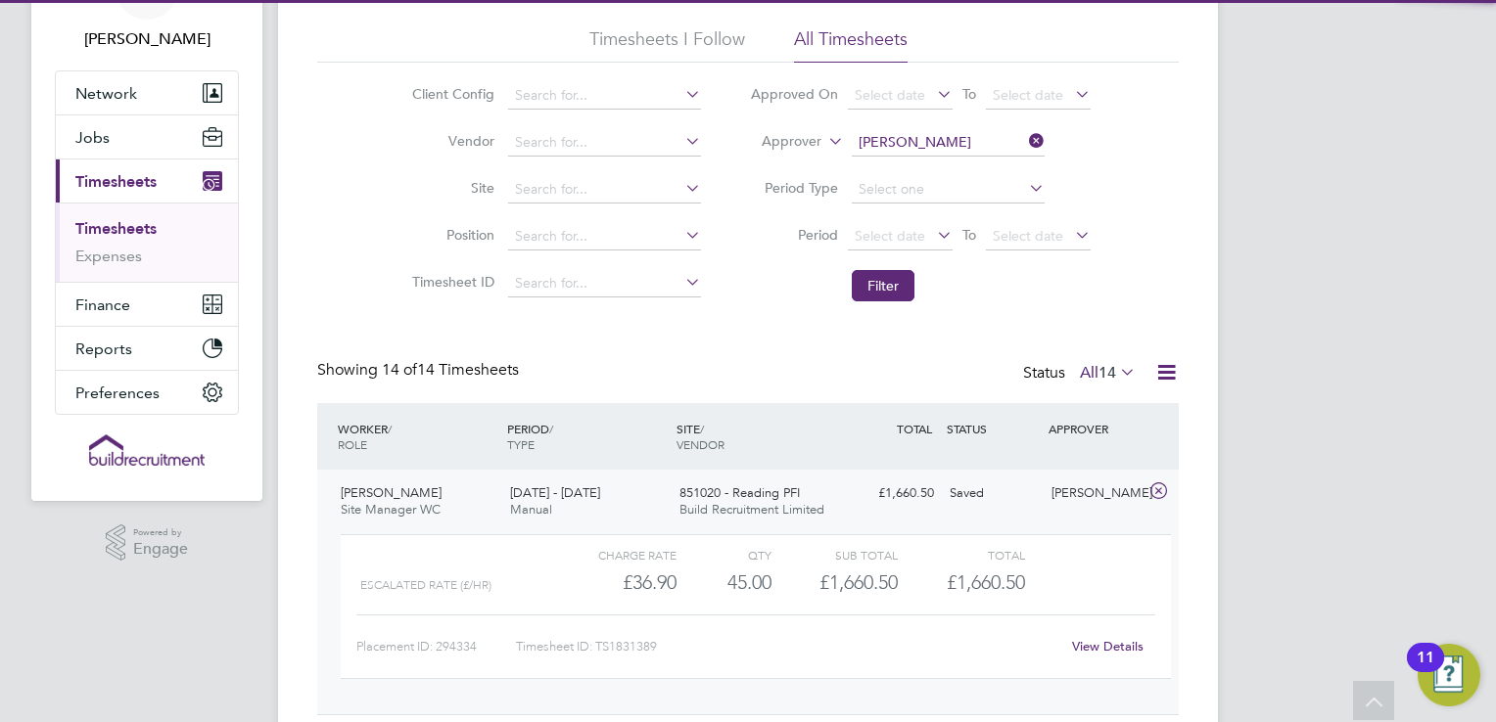
click at [717, 514] on span "Build Recruitment Limited" at bounding box center [751, 509] width 145 height 17
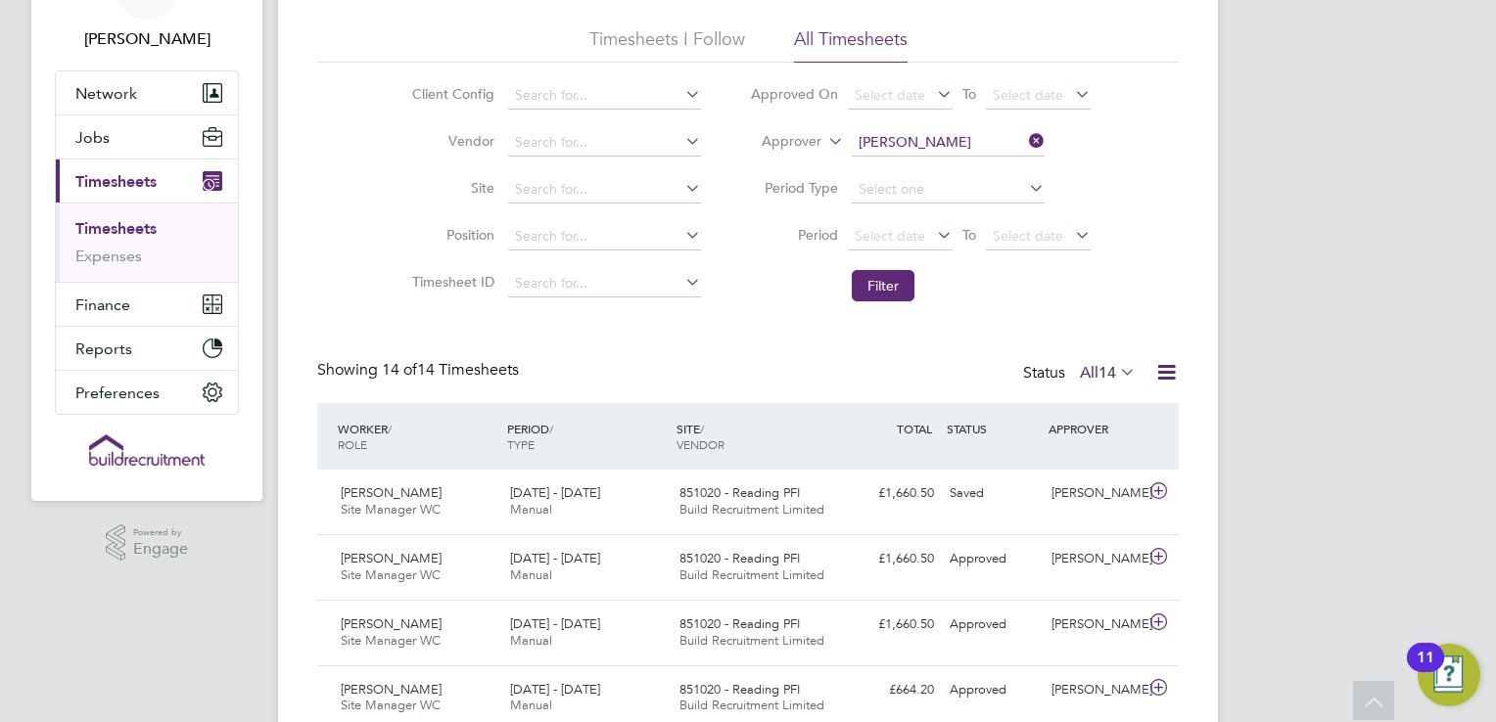
click at [1025, 143] on icon at bounding box center [1025, 140] width 0 height 27
click at [948, 141] on input at bounding box center [948, 142] width 193 height 27
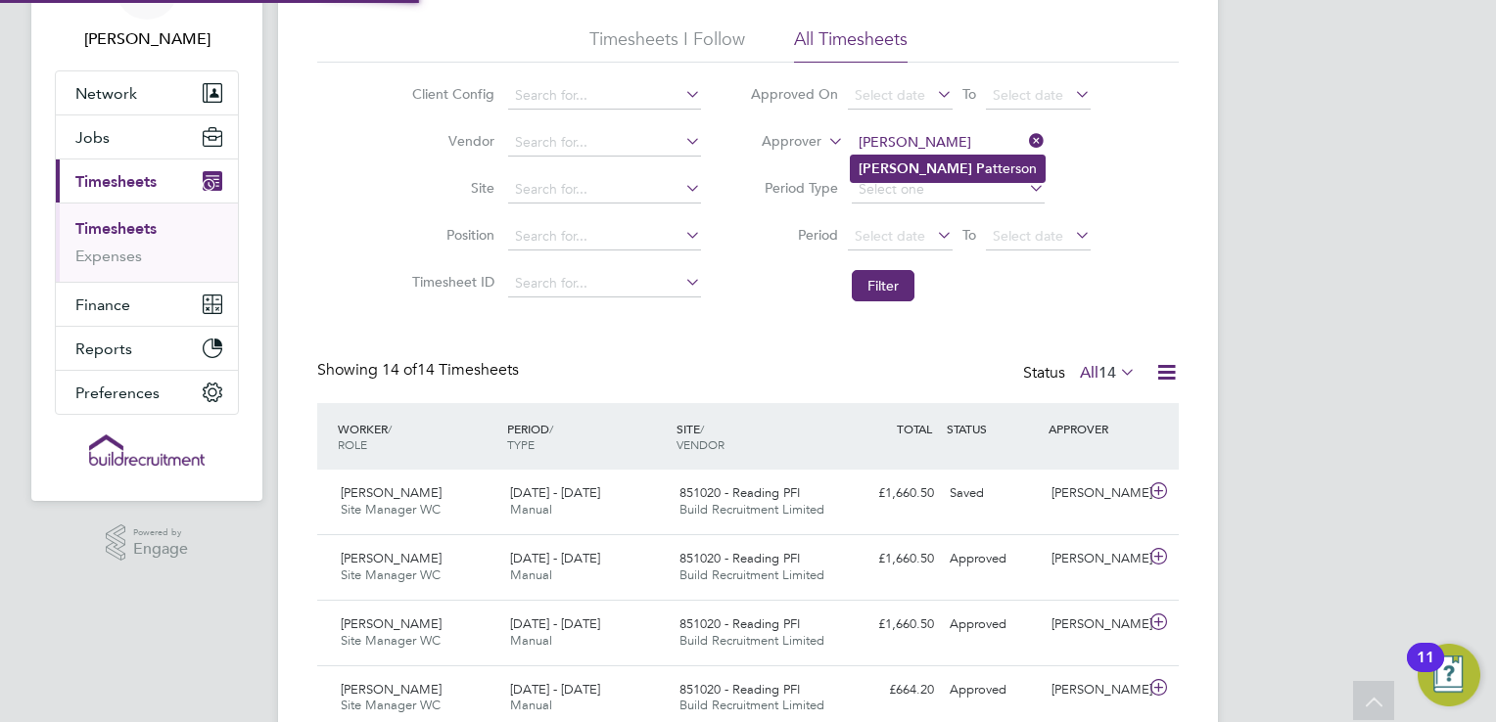
click at [924, 178] on li "Richard Pa tterson" at bounding box center [948, 169] width 194 height 26
type input "Richard Patterson"
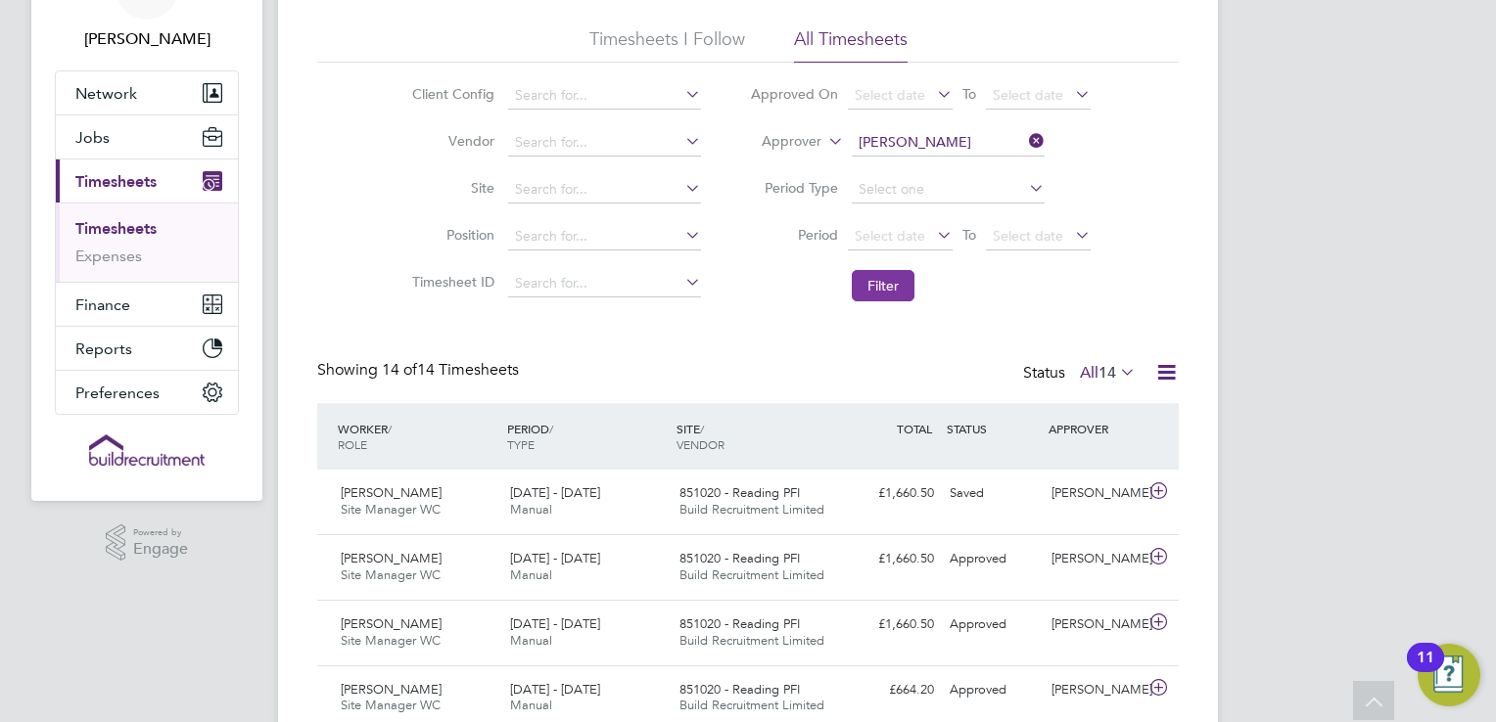
click at [888, 288] on button "Filter" at bounding box center [883, 285] width 63 height 31
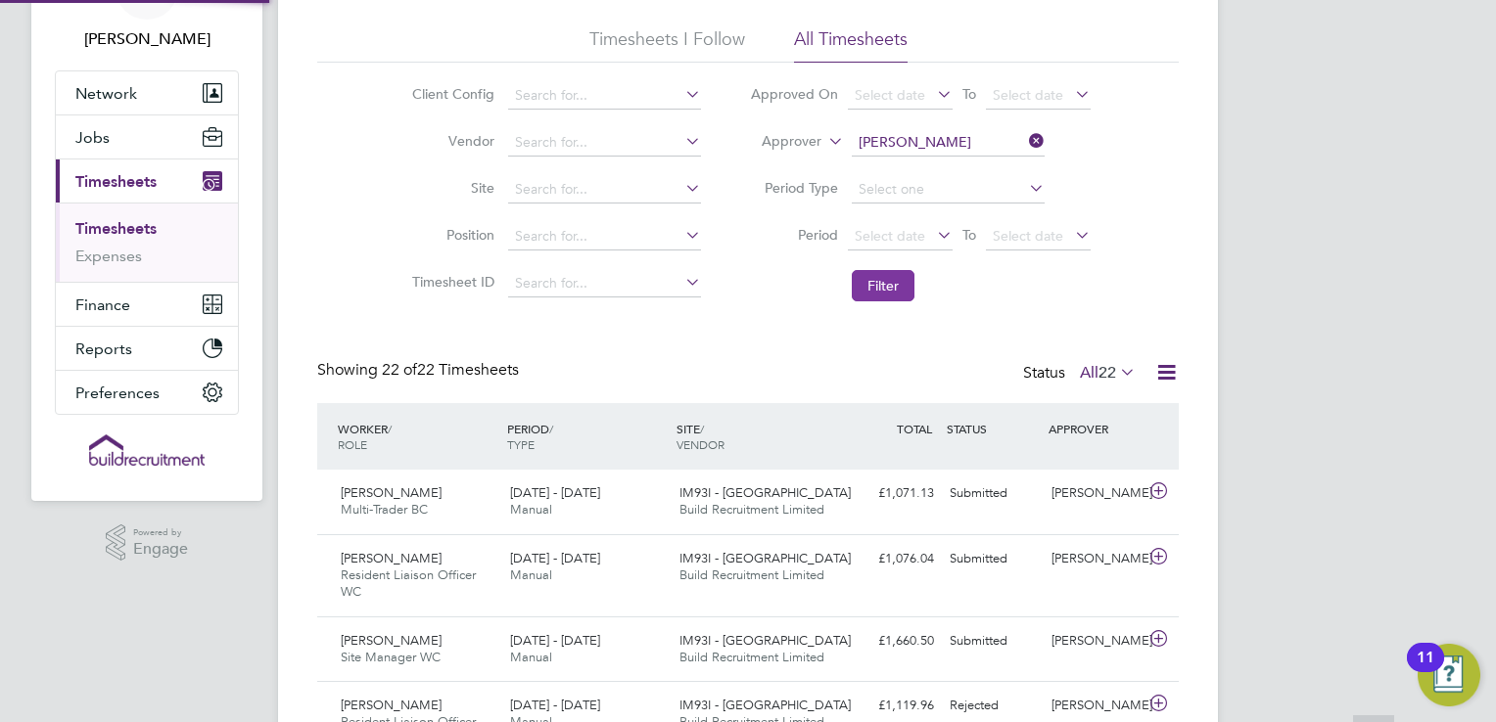
scroll to position [9, 10]
click at [700, 552] on span "IM93I - Cramlington" at bounding box center [764, 558] width 171 height 17
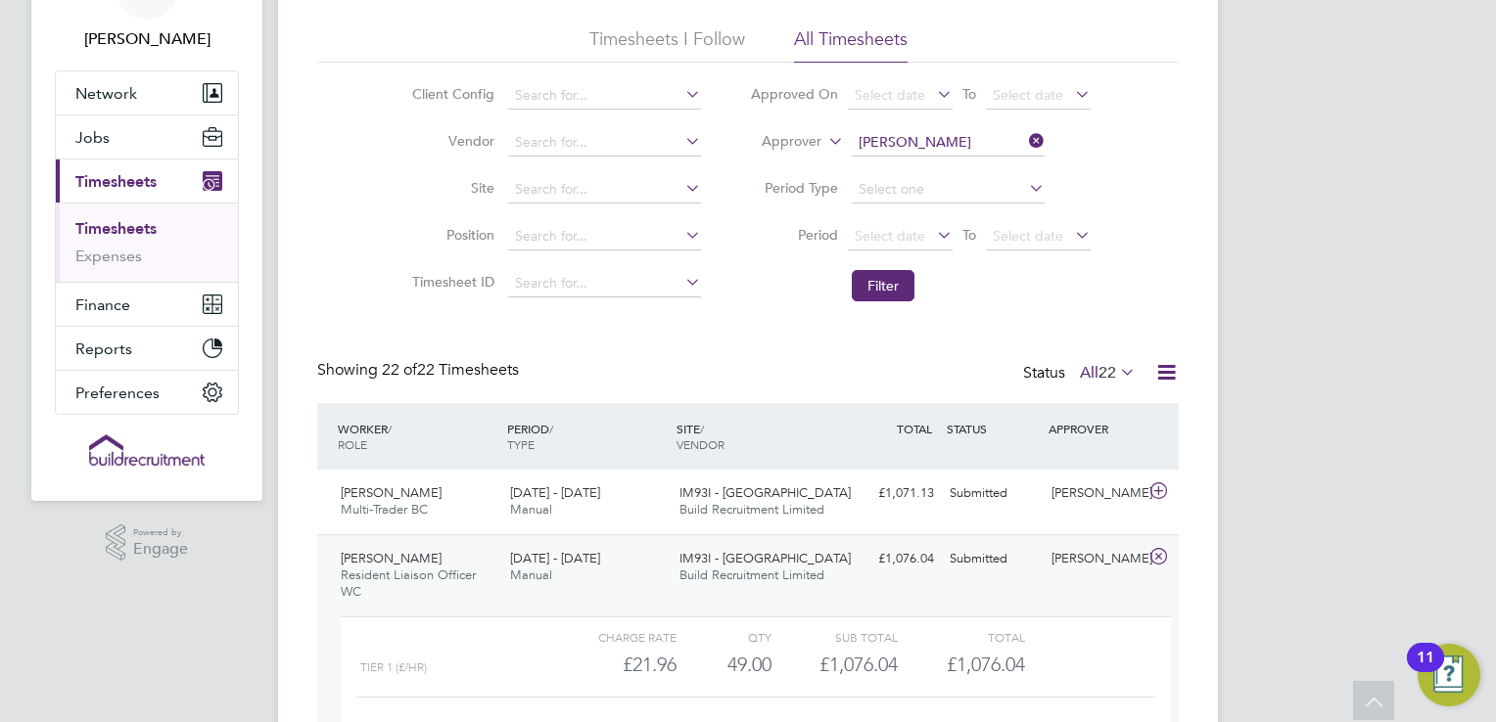
click at [700, 552] on span "IM93I - Cramlington" at bounding box center [764, 558] width 171 height 17
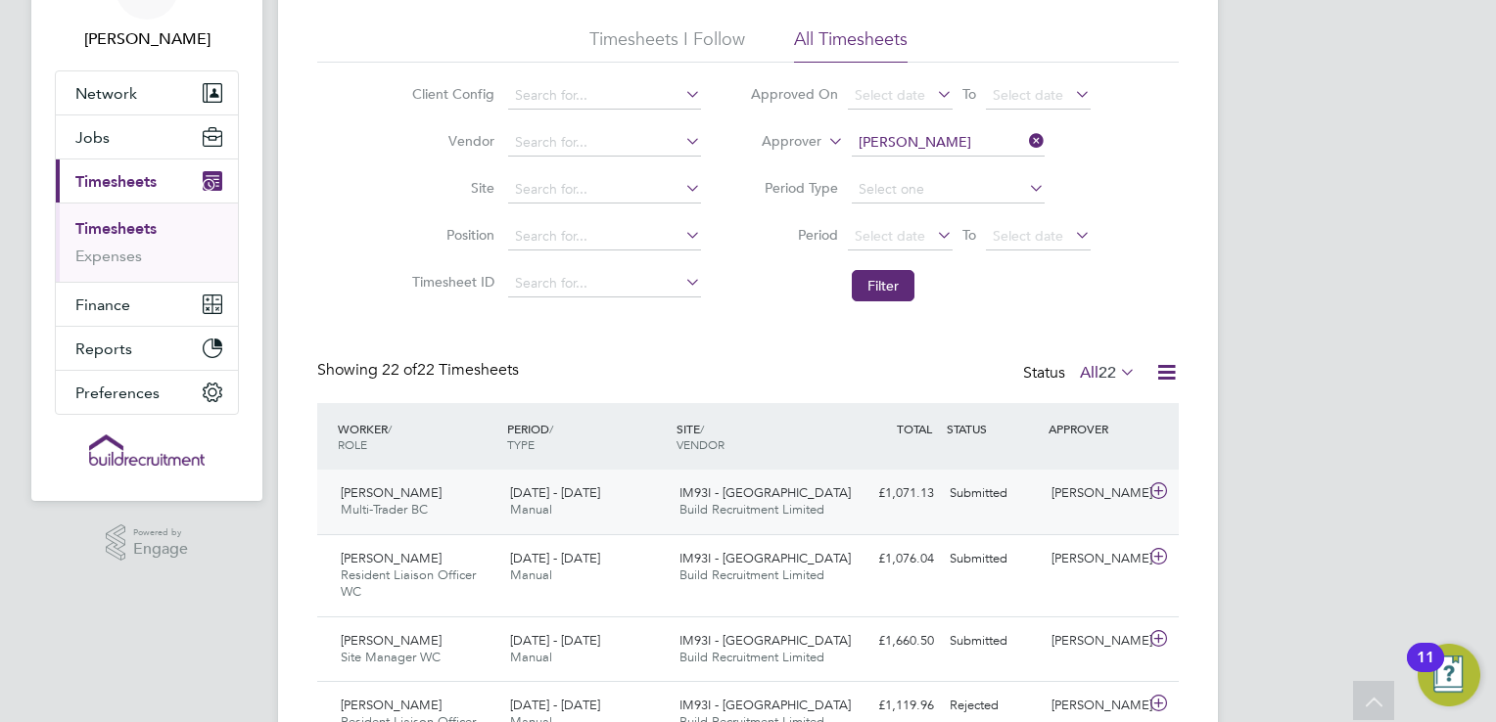
click at [710, 514] on span "Build Recruitment Limited" at bounding box center [751, 509] width 145 height 17
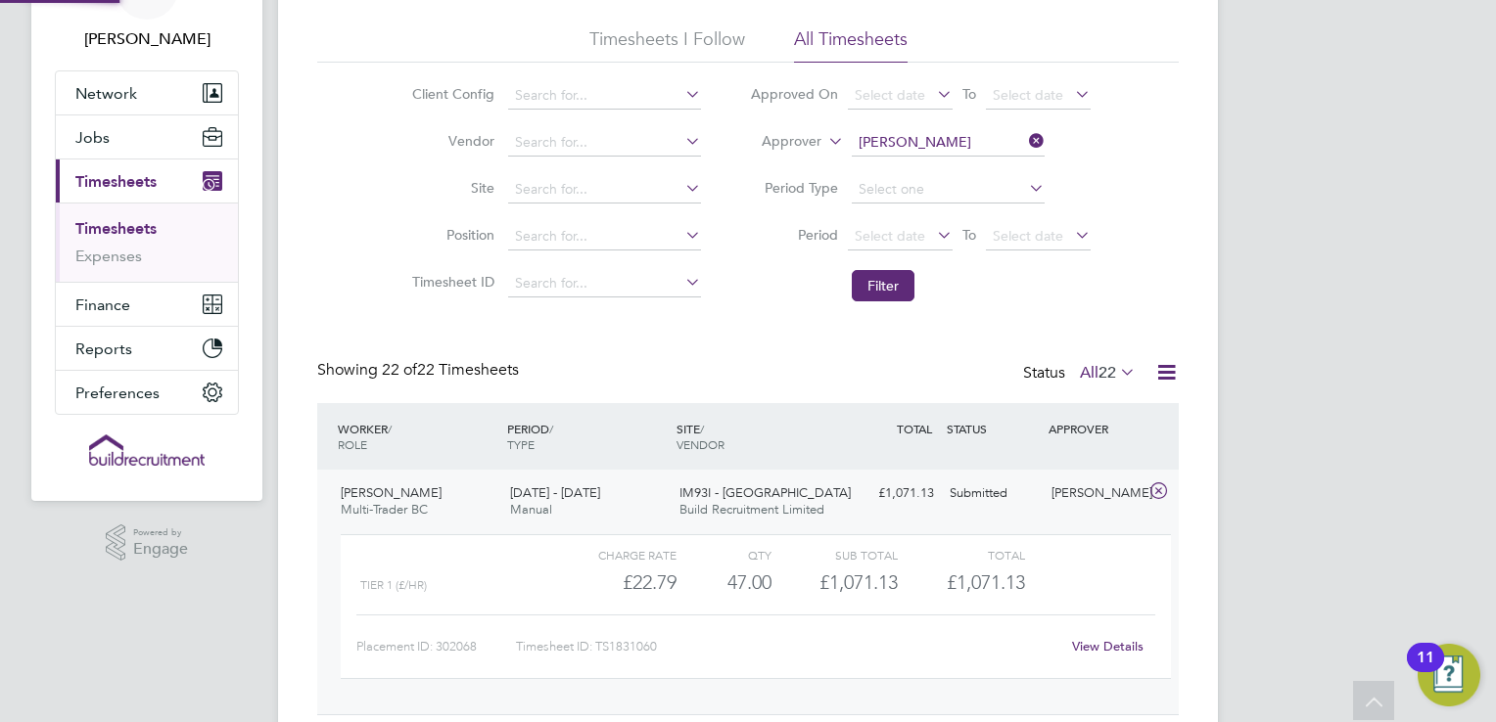
click at [710, 514] on span "Build Recruitment Limited" at bounding box center [751, 509] width 145 height 17
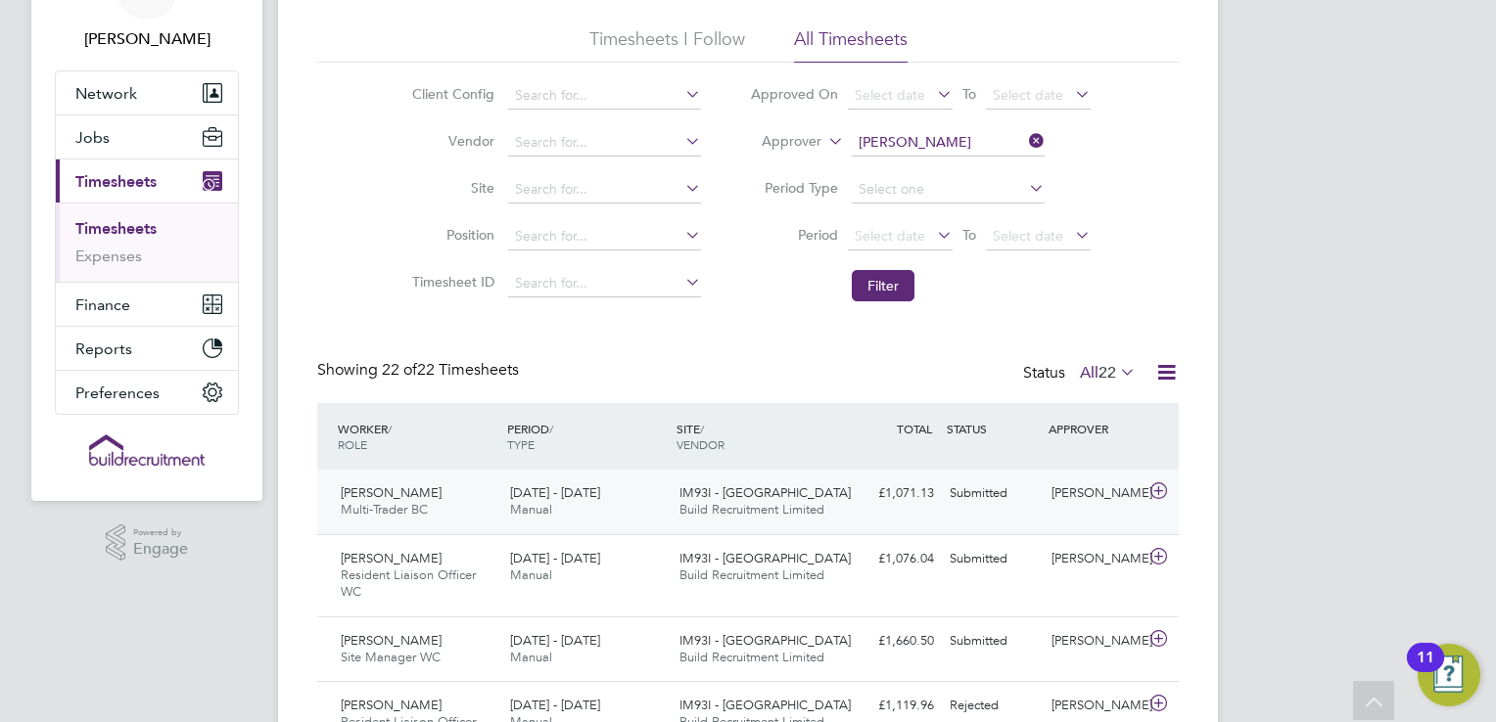
click at [710, 514] on span "Build Recruitment Limited" at bounding box center [751, 509] width 145 height 17
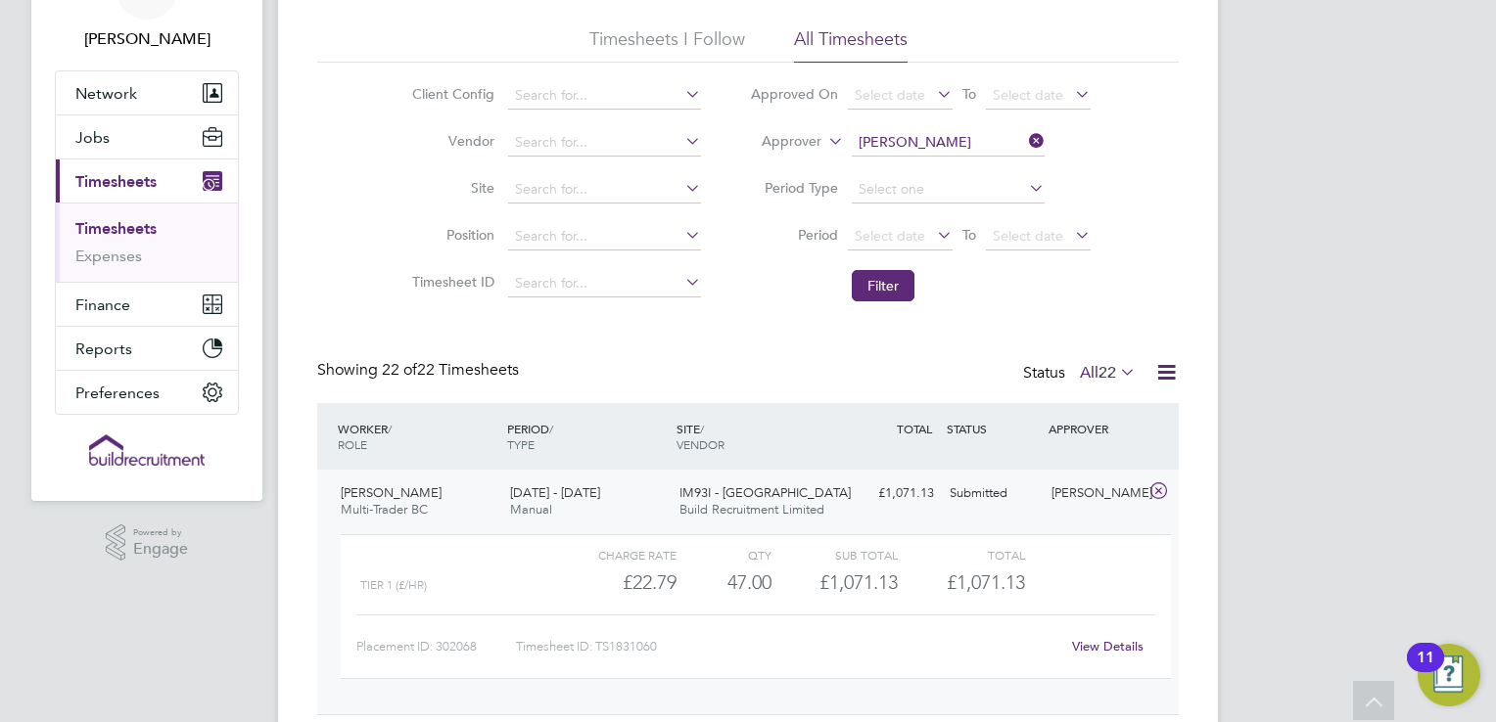
click at [710, 514] on span "Build Recruitment Limited" at bounding box center [751, 509] width 145 height 17
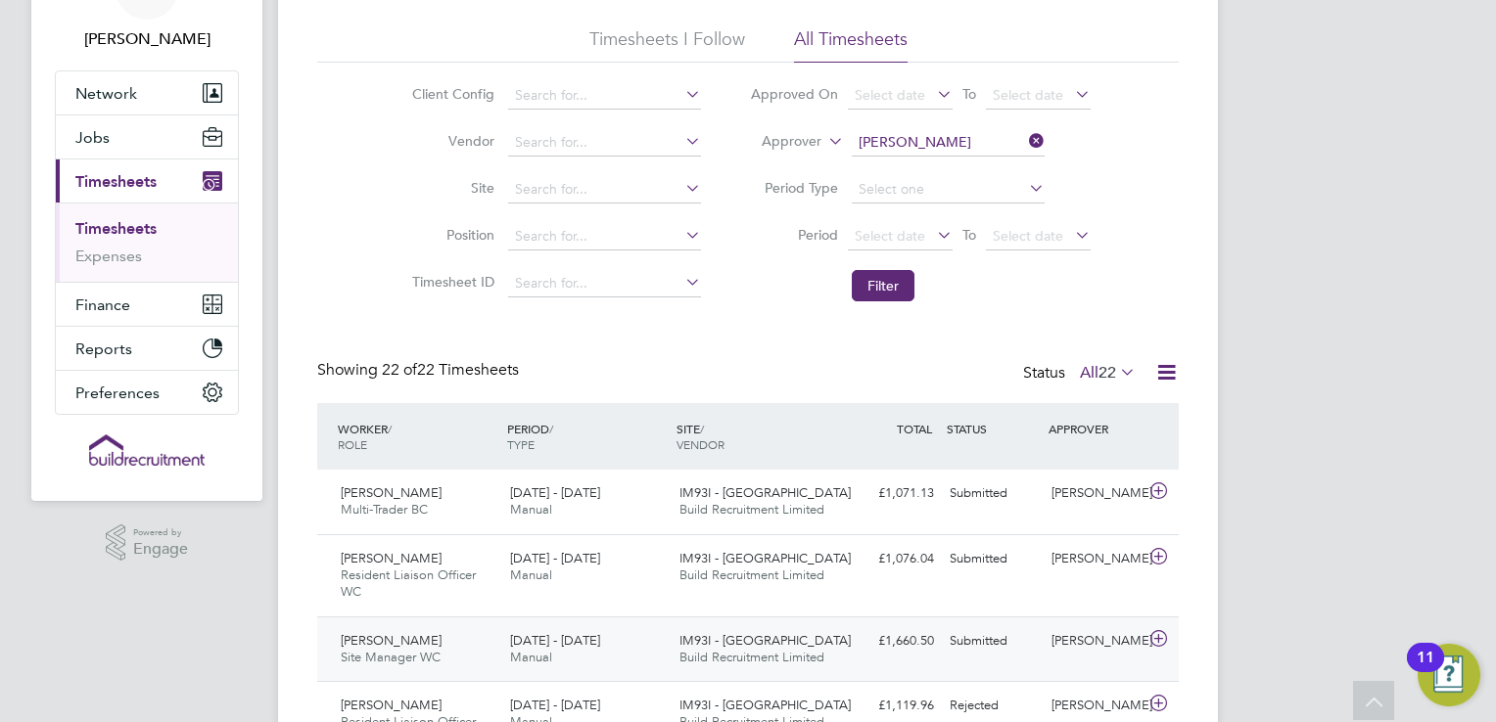
click at [708, 617] on div "David Linstead Site Manager WC 20 - 26 Sep 2025 20 - 26 Sep 2025 Manual IM93I -…" at bounding box center [747, 650] width 861 height 66
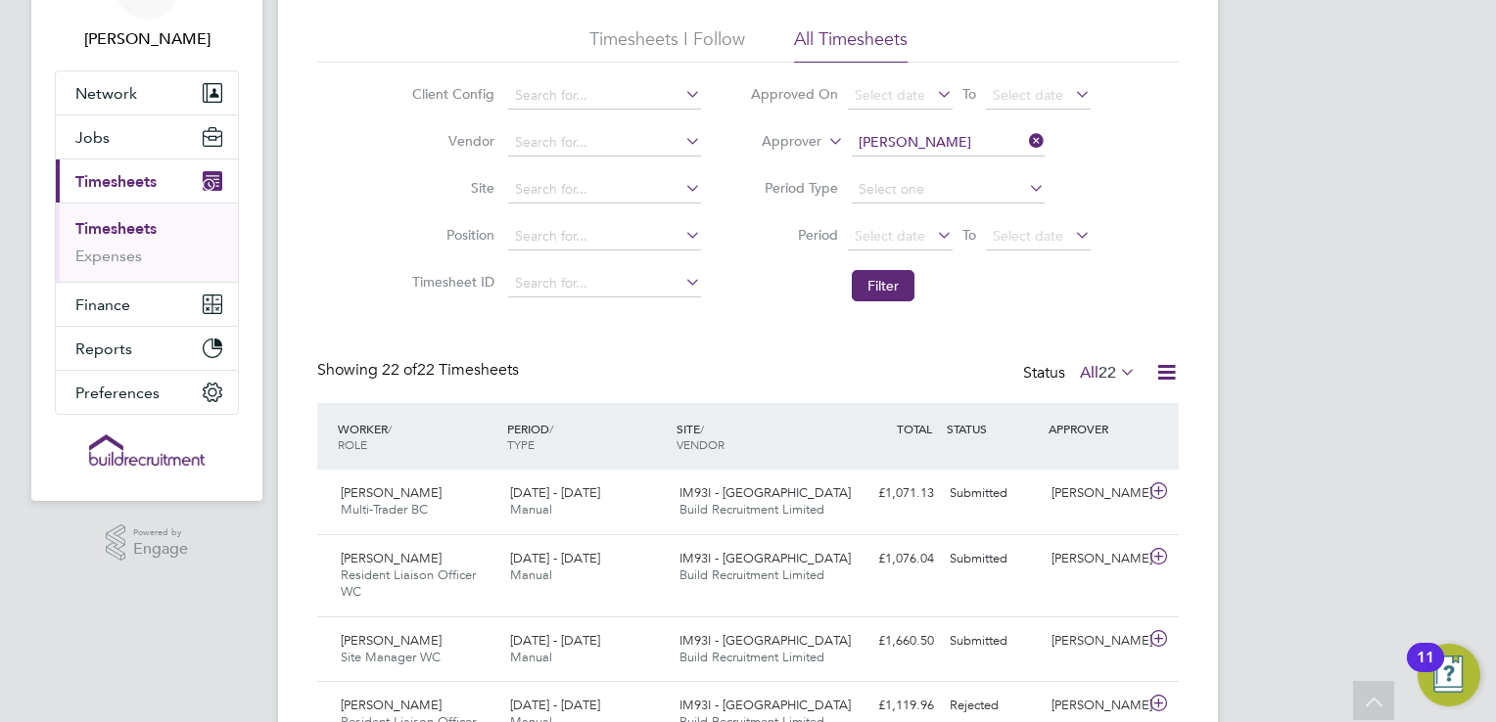
click at [1025, 140] on icon at bounding box center [1025, 140] width 0 height 27
click at [939, 143] on input at bounding box center [948, 142] width 193 height 27
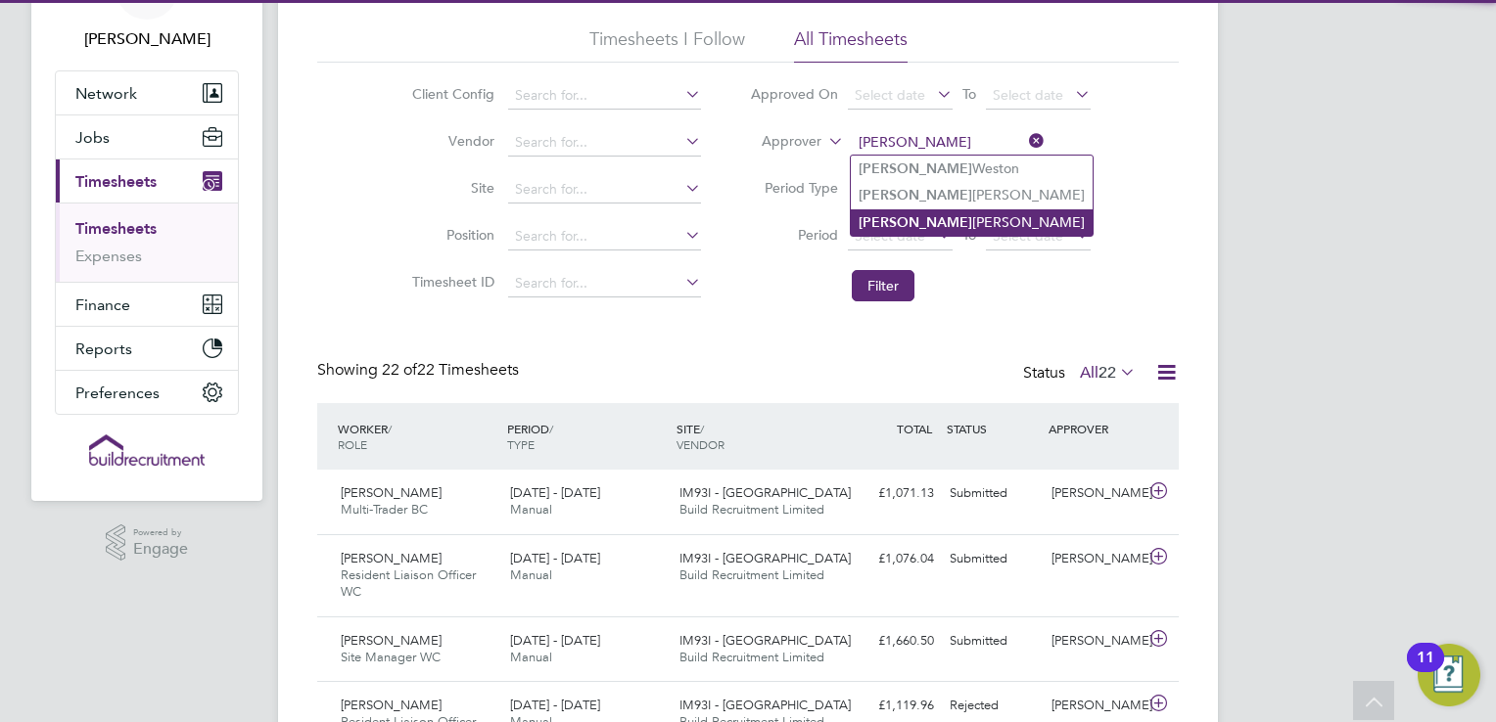
click at [910, 229] on li "Jim Cress-Jones" at bounding box center [972, 222] width 242 height 26
type input "Jim Cress-Jones"
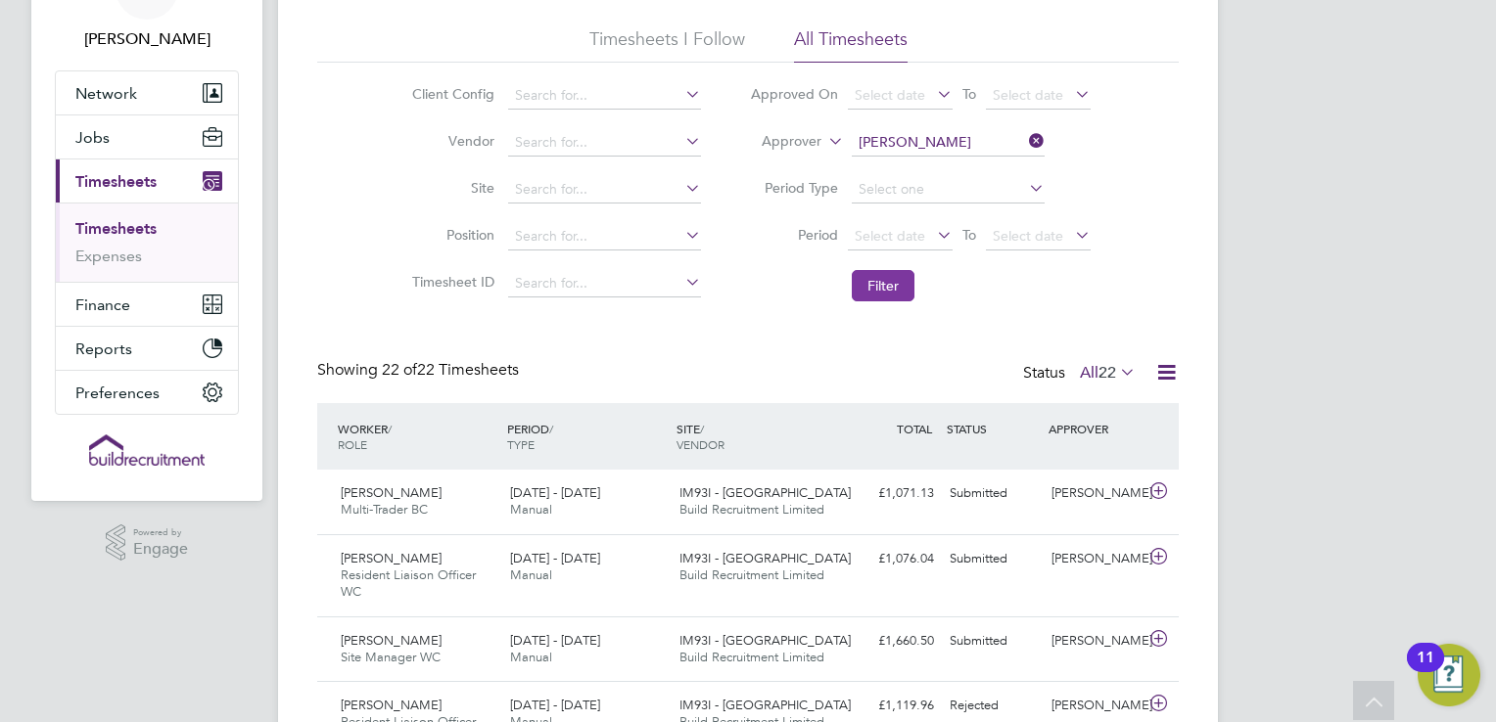
click at [891, 281] on button "Filter" at bounding box center [883, 285] width 63 height 31
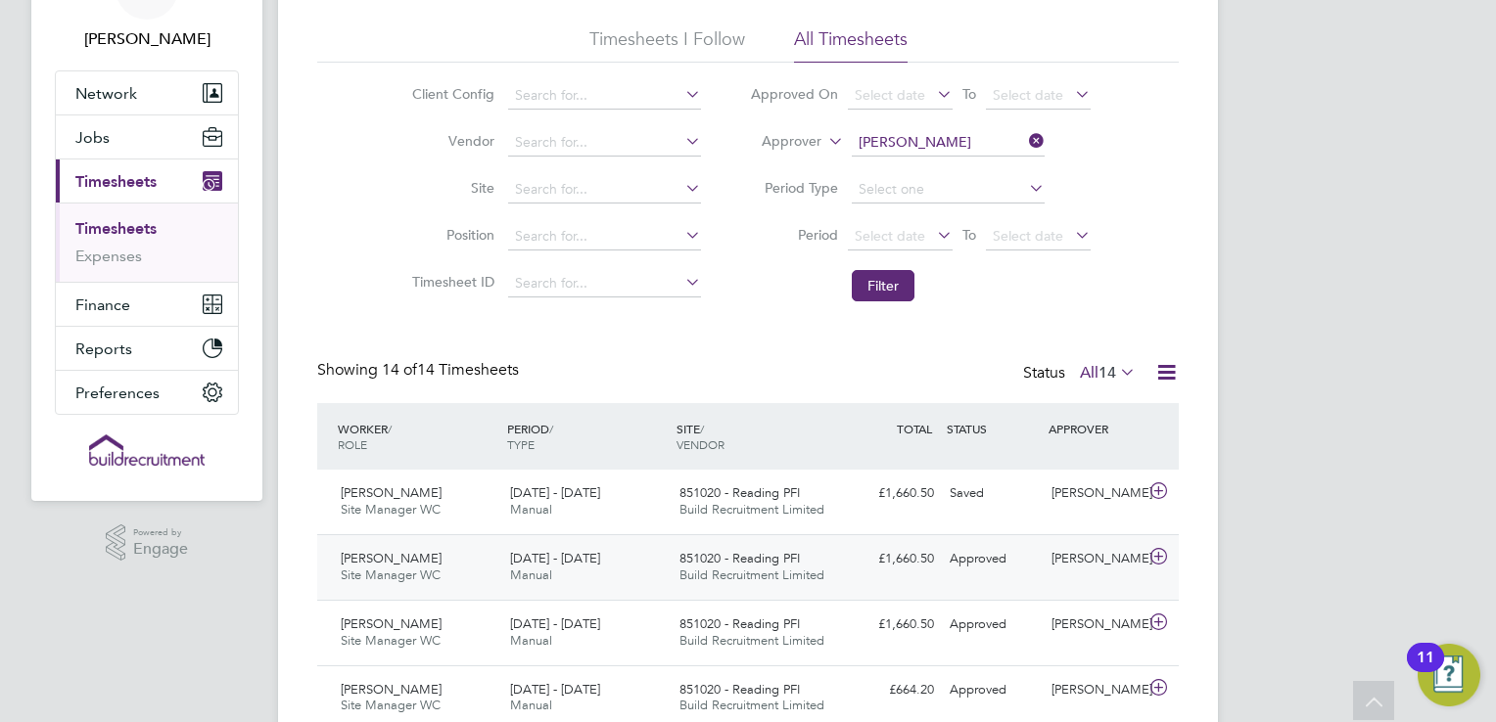
click at [667, 565] on div "20 - 26 Sep 2025 Manual" at bounding box center [586, 567] width 169 height 49
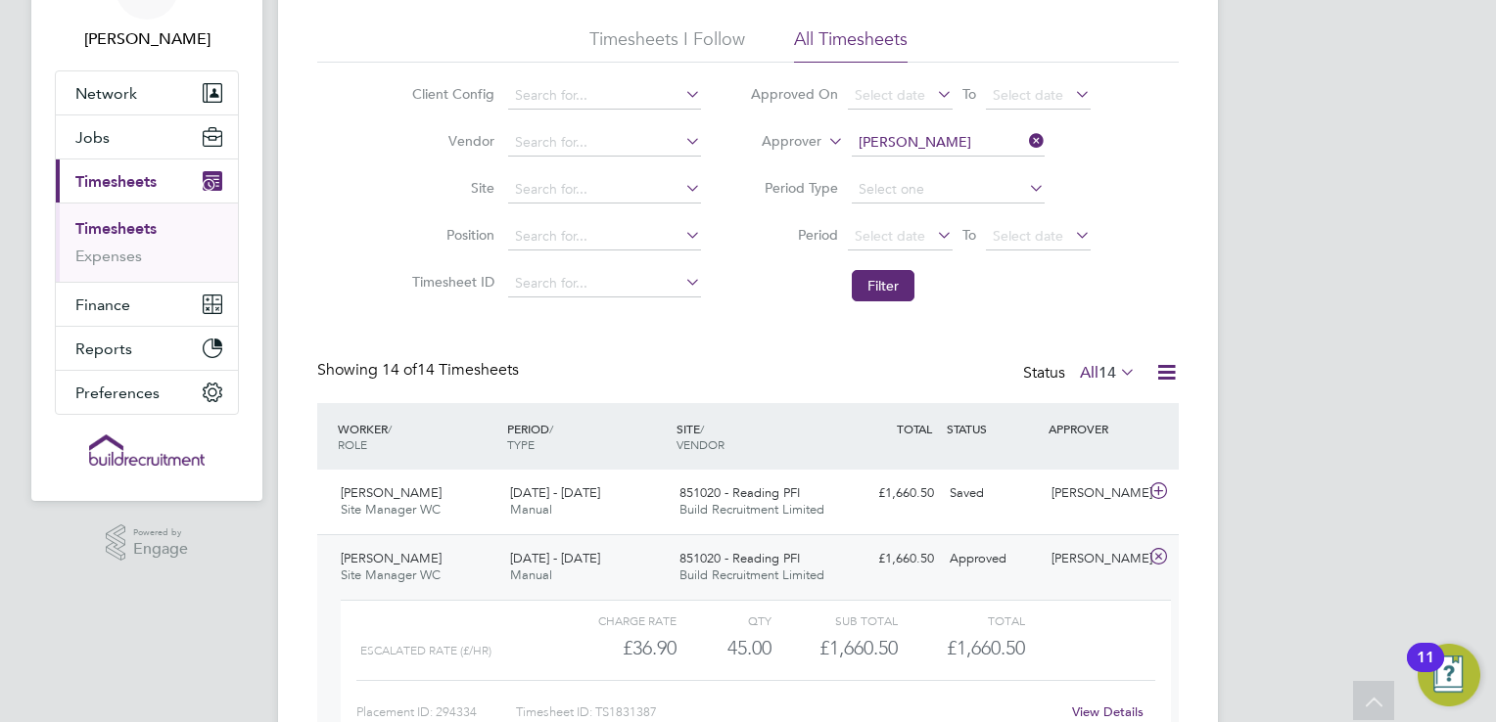
click at [667, 565] on div "20 - 26 Sep 2025 Manual" at bounding box center [586, 567] width 169 height 49
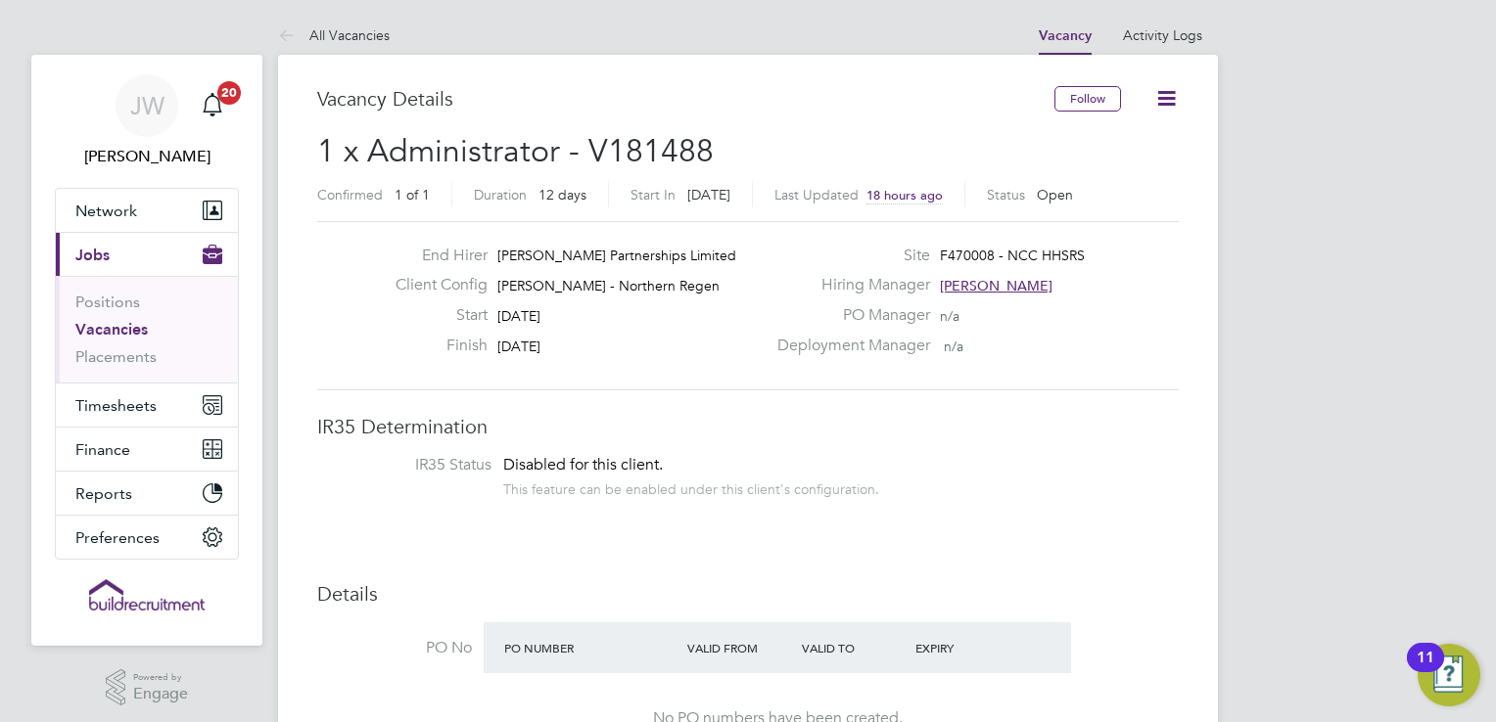
click at [1161, 96] on icon at bounding box center [1166, 98] width 24 height 24
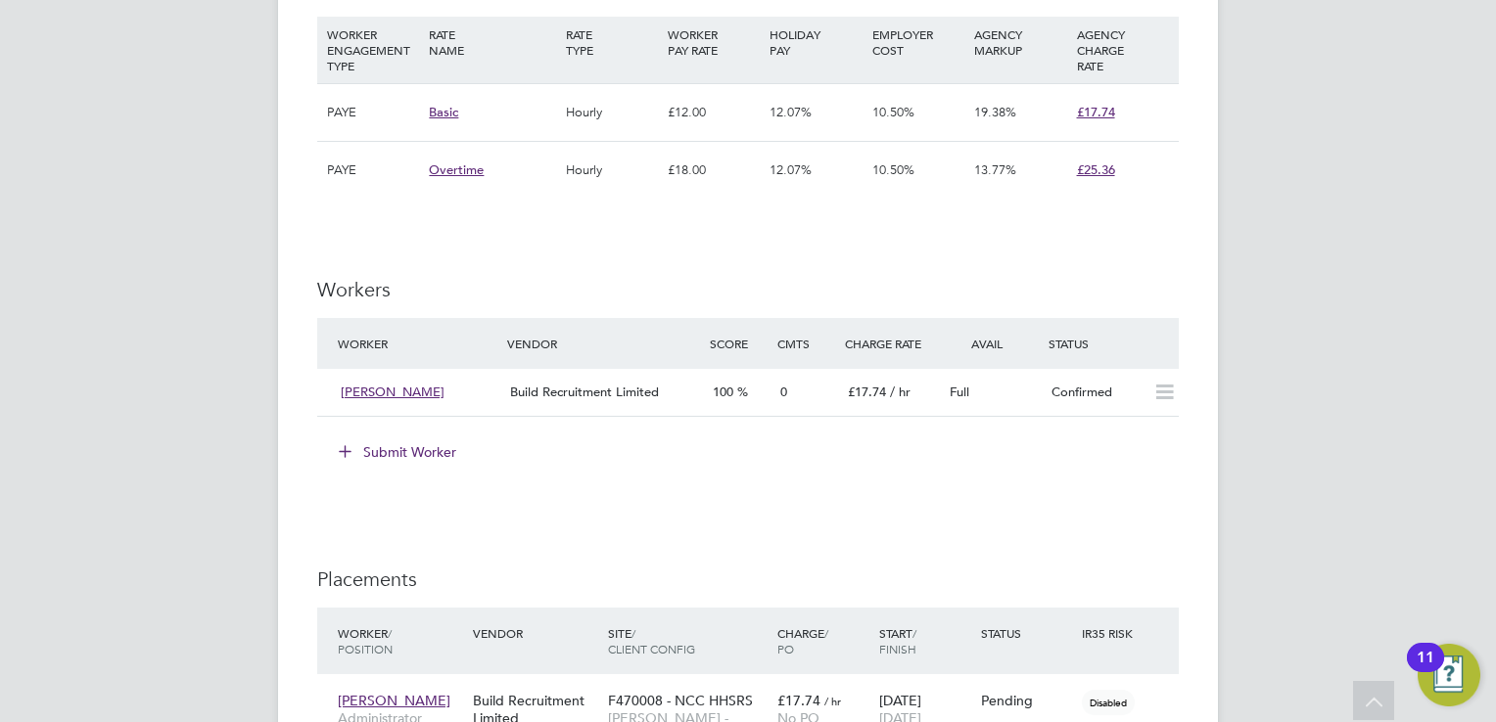
scroll to position [1292, 0]
click at [1167, 394] on icon at bounding box center [1164, 390] width 24 height 16
click at [395, 386] on span "[PERSON_NAME]" at bounding box center [393, 389] width 104 height 17
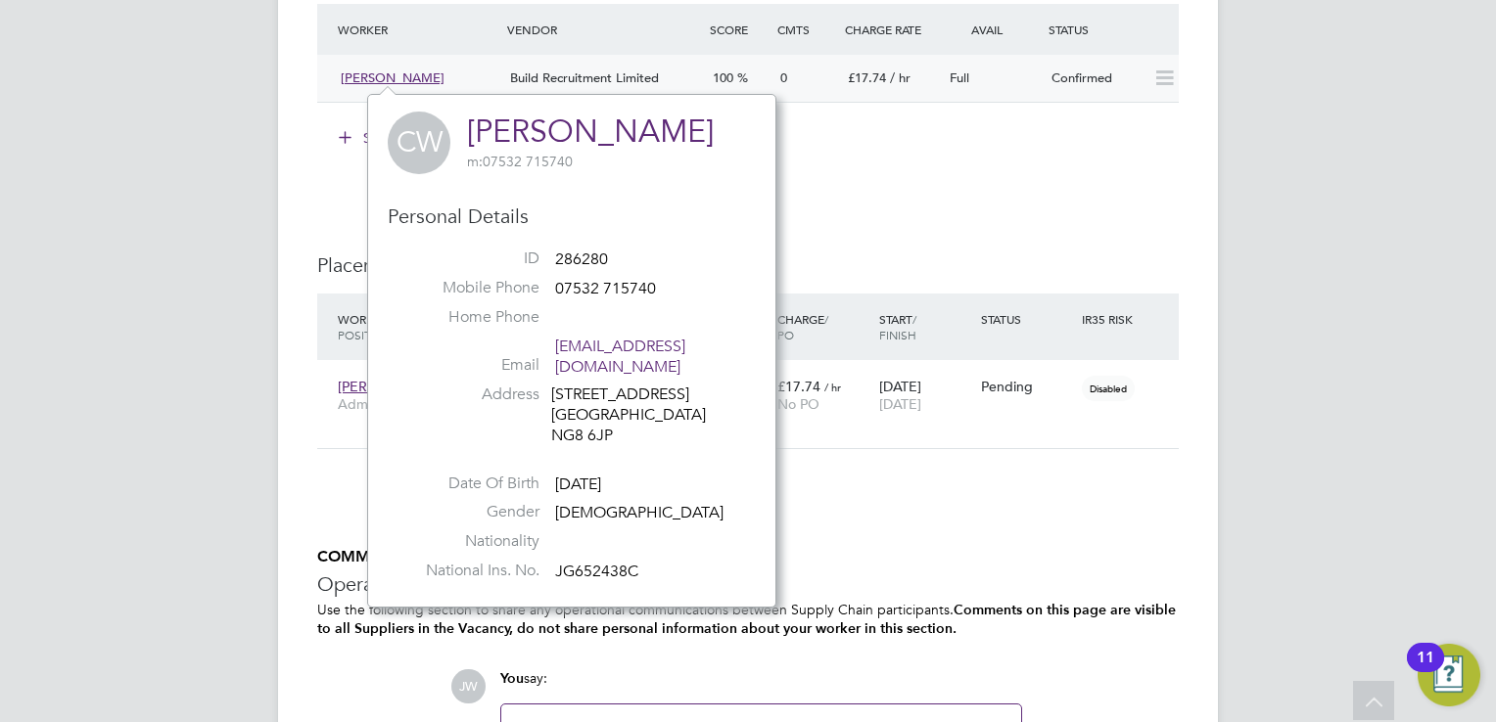
scroll to position [1605, 0]
click at [534, 131] on link "[PERSON_NAME]" at bounding box center [590, 130] width 247 height 38
